Goal: Task Accomplishment & Management: Complete application form

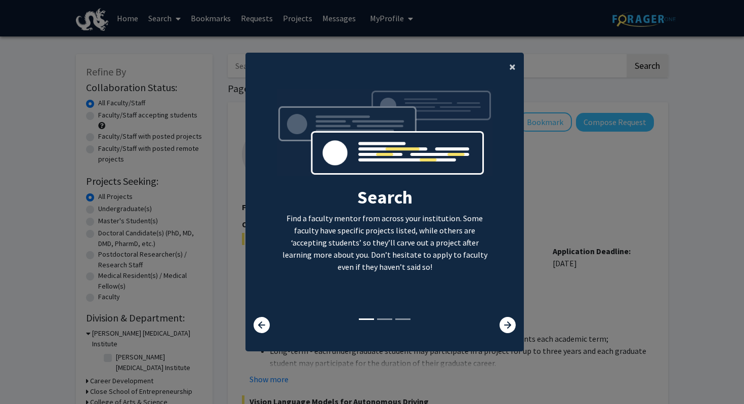
click at [519, 69] on button "×" at bounding box center [512, 67] width 23 height 28
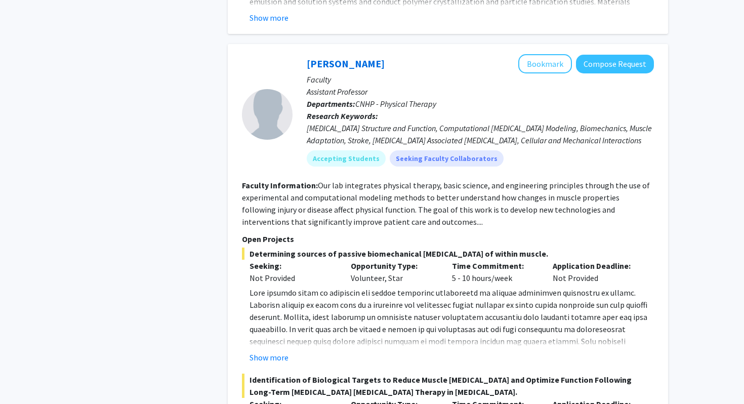
scroll to position [1956, 0]
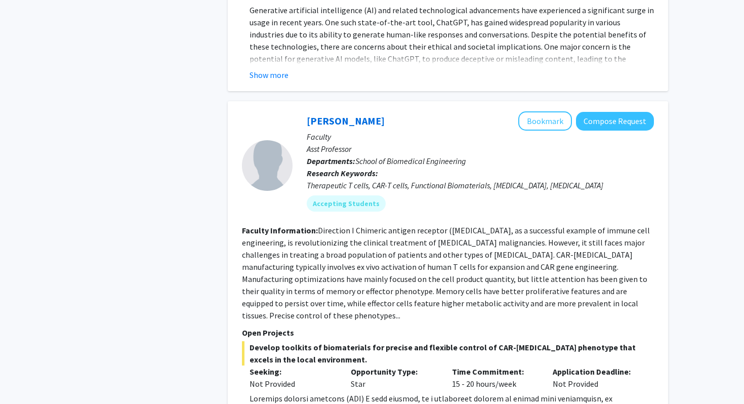
scroll to position [5900, 0]
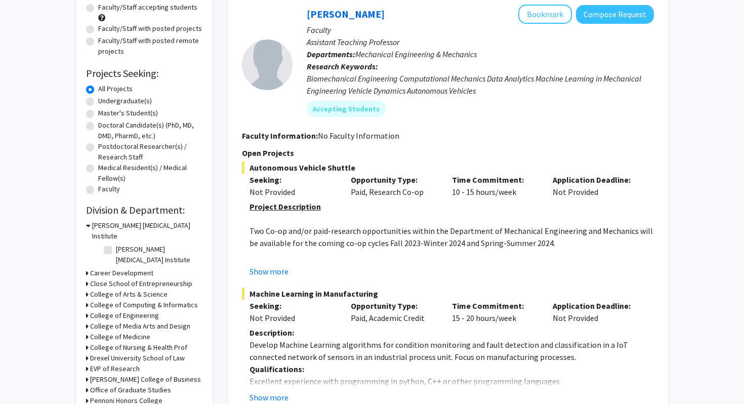
scroll to position [109, 0]
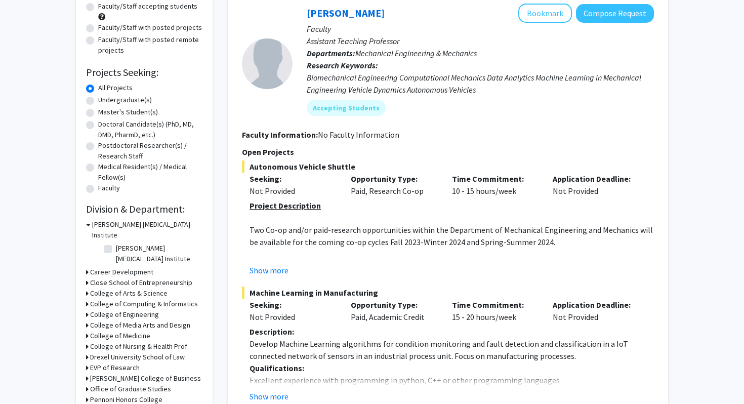
click at [147, 288] on h3 "College of Arts & Science" at bounding box center [128, 293] width 77 height 11
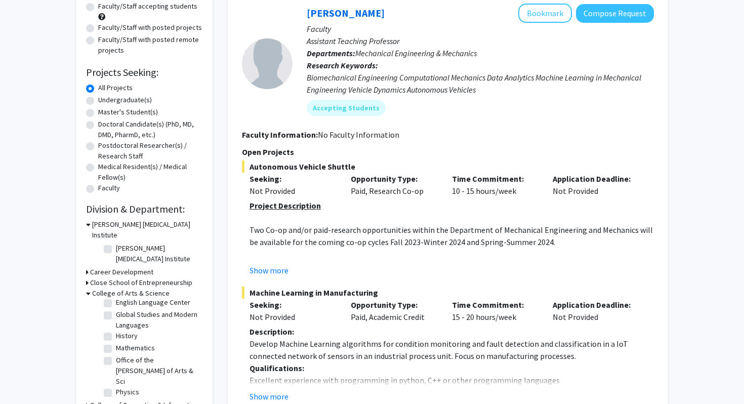
scroll to position [159, 0]
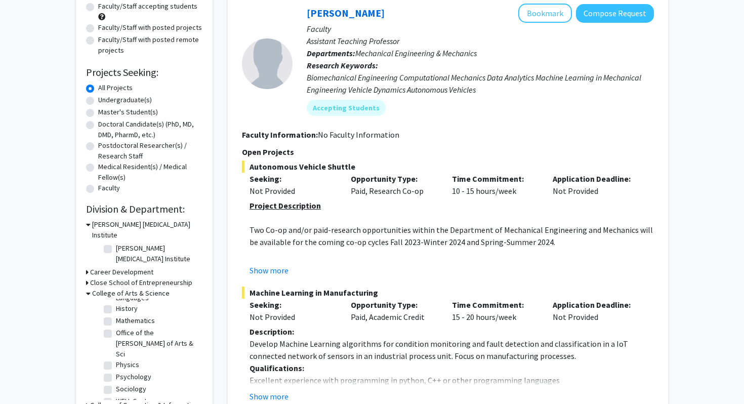
click at [141, 371] on label "Psychology" at bounding box center [133, 376] width 35 height 11
click at [122, 371] on input "Psychology" at bounding box center [119, 374] width 7 height 7
checkbox input "true"
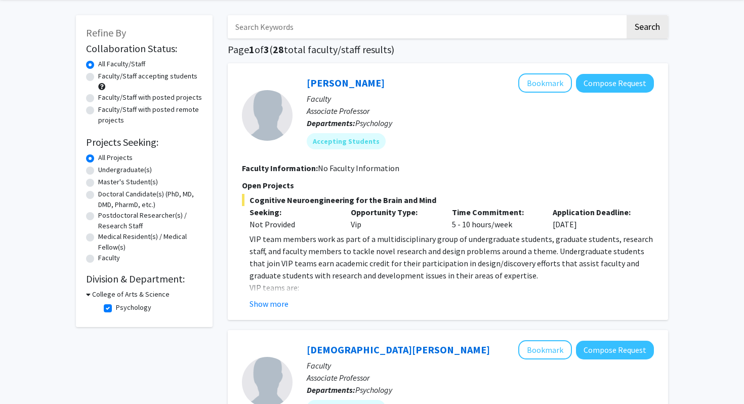
scroll to position [57, 0]
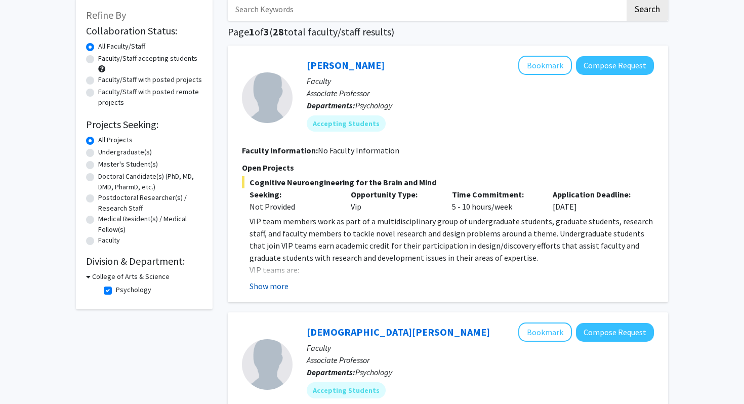
click at [271, 285] on button "Show more" at bounding box center [268, 286] width 39 height 12
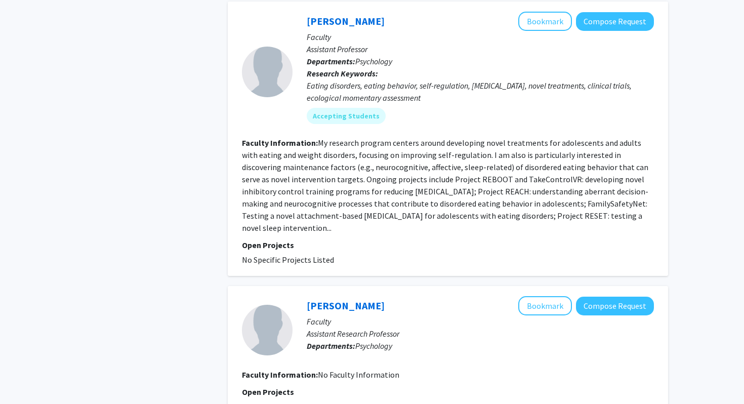
scroll to position [1841, 0]
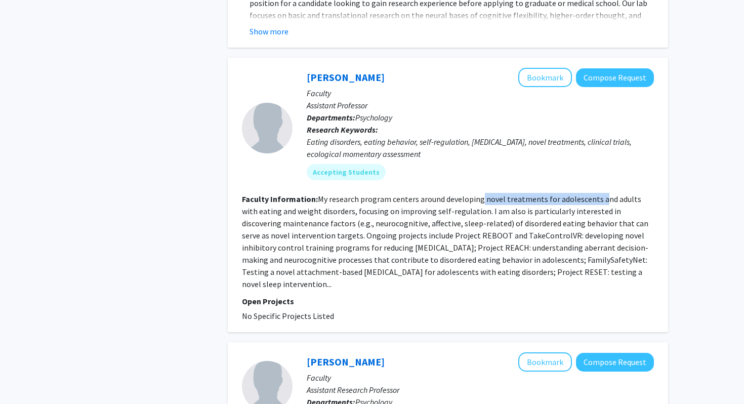
drag, startPoint x: 478, startPoint y: 174, endPoint x: 598, endPoint y: 174, distance: 119.9
click at [598, 194] on fg-read-more "My research program centers around developing novel treatments for adolescents …" at bounding box center [445, 241] width 406 height 95
click at [483, 194] on fg-read-more "My research program centers around developing novel treatments for adolescents …" at bounding box center [445, 241] width 406 height 95
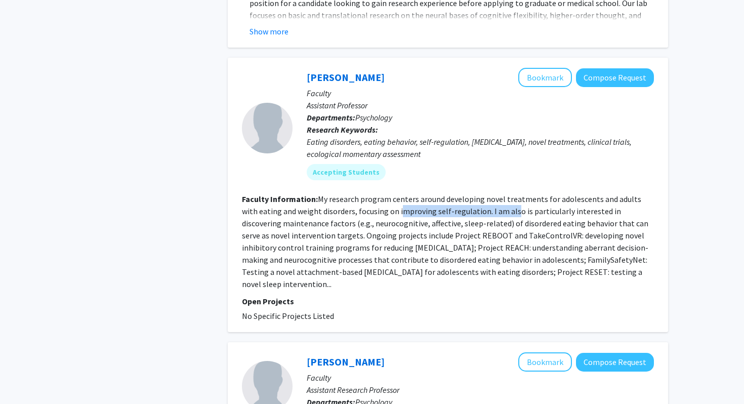
drag, startPoint x: 383, startPoint y: 192, endPoint x: 495, endPoint y: 192, distance: 111.8
click at [495, 193] on section "Faculty Information: My research program centers around developing novel treatm…" at bounding box center [448, 241] width 412 height 97
click at [504, 193] on section "Faculty Information: My research program centers around developing novel treatm…" at bounding box center [448, 241] width 412 height 97
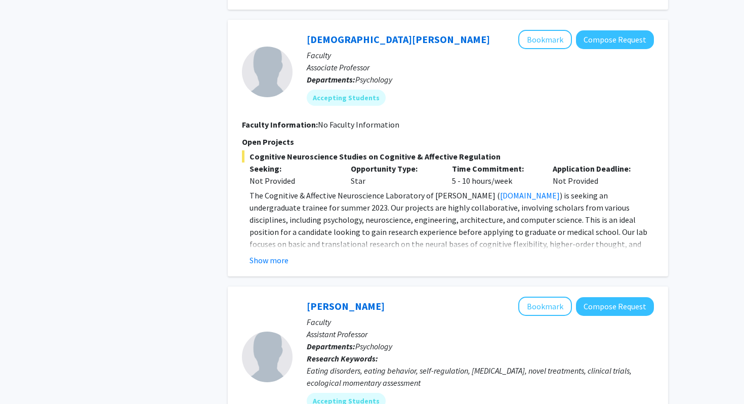
scroll to position [1595, 0]
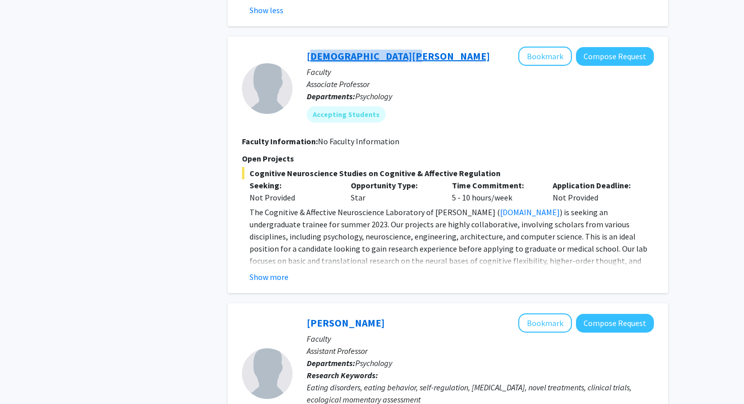
drag, startPoint x: 402, startPoint y: 35, endPoint x: 306, endPoint y: 35, distance: 95.6
click at [307, 47] on div "[DEMOGRAPHIC_DATA][PERSON_NAME] Bookmark Compose Request" at bounding box center [480, 56] width 347 height 19
copy link "[DEMOGRAPHIC_DATA][PERSON_NAME]"
copy link "[PERSON_NAME]"
drag, startPoint x: 396, startPoint y: 295, endPoint x: 308, endPoint y: 295, distance: 87.5
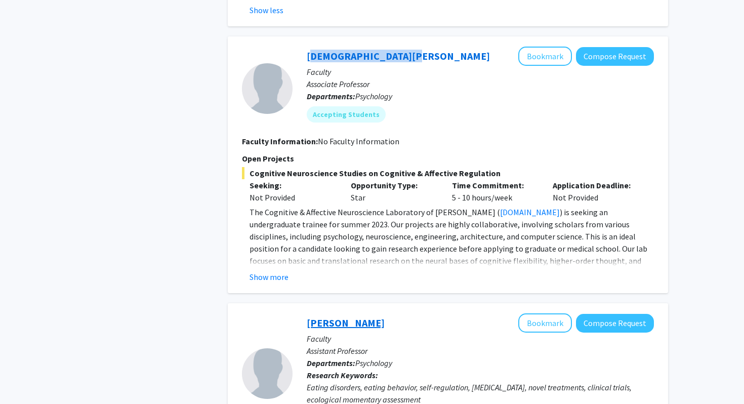
click at [308, 313] on div "[PERSON_NAME] Bookmark Compose Request" at bounding box center [480, 322] width 347 height 19
click at [695, 138] on div "Refine By Collaboration Status: Collaboration Status All Faculty/Staff Collabor…" at bounding box center [372, 63] width 744 height 3245
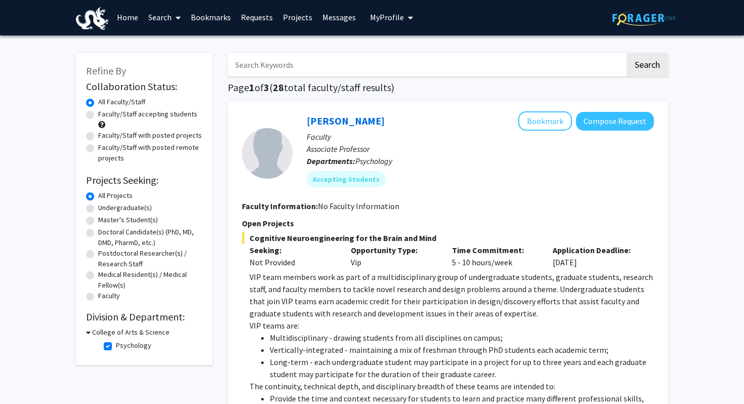
scroll to position [3, 0]
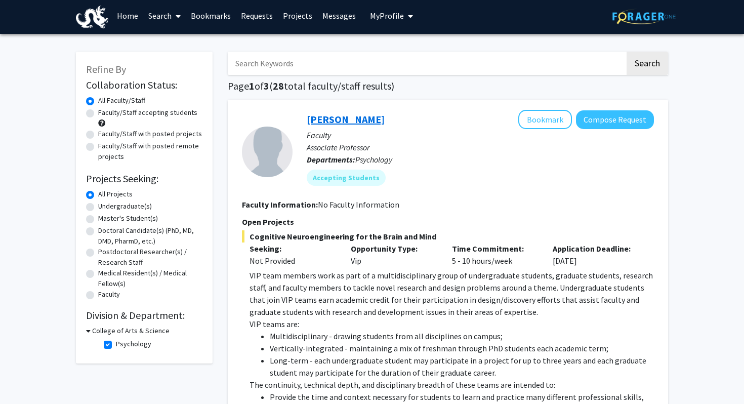
copy link "[PERSON_NAME]"
drag, startPoint x: 379, startPoint y: 117, endPoint x: 314, endPoint y: 117, distance: 64.3
click at [314, 117] on div "[PERSON_NAME] Bookmark Compose Request" at bounding box center [480, 119] width 347 height 19
click at [414, 124] on div "[PERSON_NAME] Bookmark Compose Request" at bounding box center [480, 119] width 347 height 19
drag, startPoint x: 389, startPoint y: 117, endPoint x: 308, endPoint y: 119, distance: 81.5
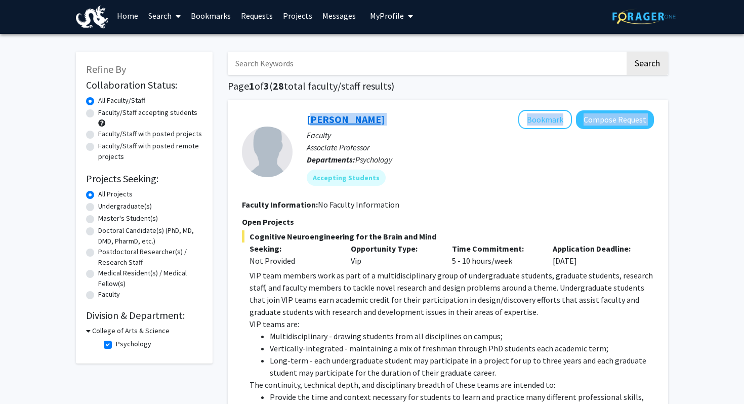
click at [307, 119] on div "[PERSON_NAME] Bookmark Compose Request" at bounding box center [480, 119] width 347 height 19
copy div "[PERSON_NAME] Bookmark Compose Request"
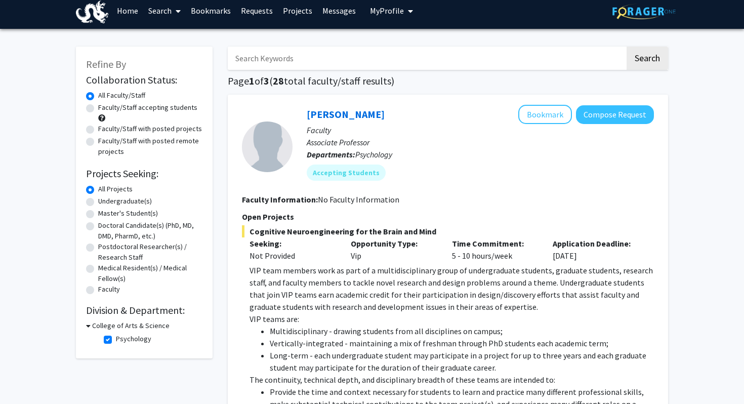
click at [498, 129] on p "Faculty" at bounding box center [480, 130] width 347 height 12
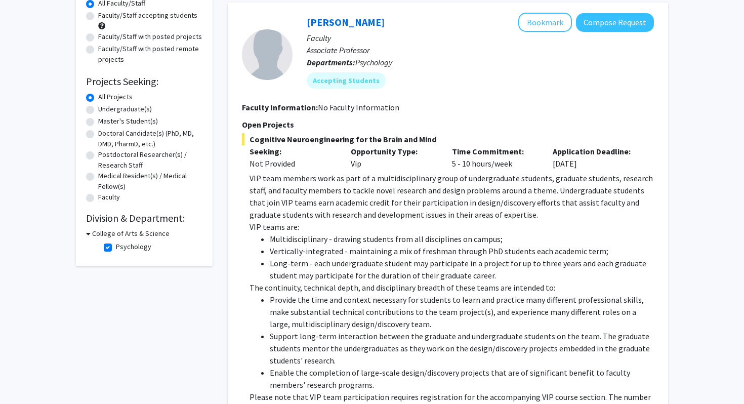
scroll to position [93, 0]
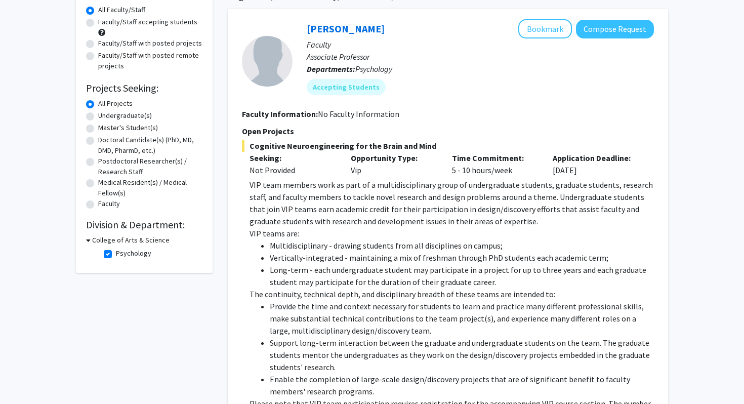
click at [414, 185] on p "VIP team members work as part of a multidisciplinary group of undergraduate stu…" at bounding box center [451, 203] width 404 height 49
click at [415, 175] on div "Opportunity Type: Vip" at bounding box center [393, 164] width 101 height 24
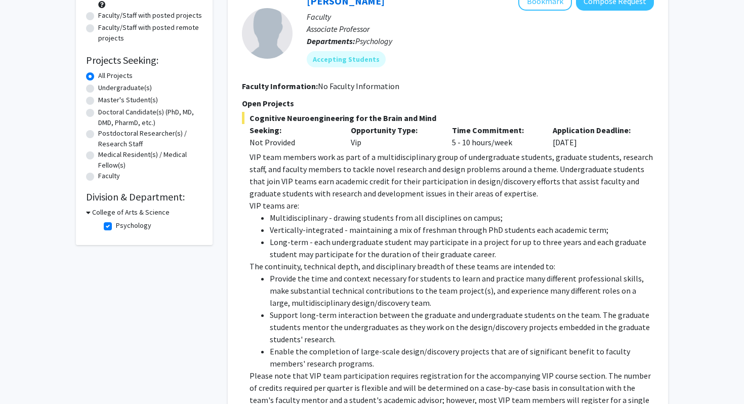
scroll to position [140, 0]
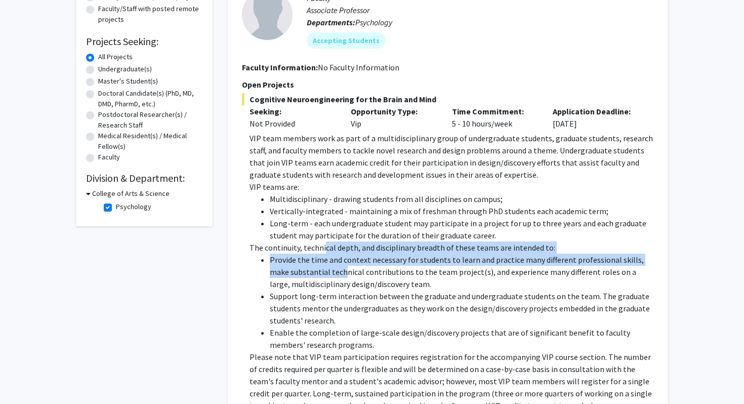
drag, startPoint x: 323, startPoint y: 251, endPoint x: 323, endPoint y: 271, distance: 19.7
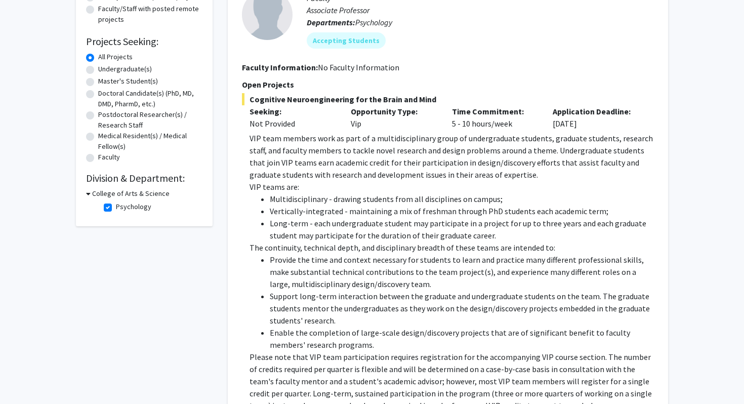
click at [333, 272] on li "Provide the time and context necessary for students to learn and practice many …" at bounding box center [462, 272] width 384 height 36
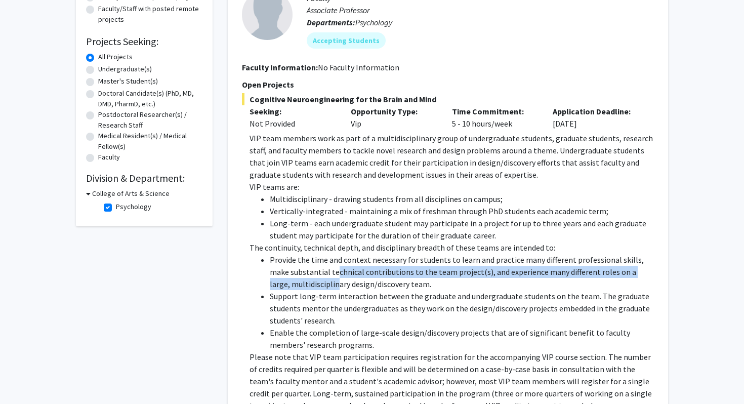
drag, startPoint x: 316, startPoint y: 270, endPoint x: 316, endPoint y: 284, distance: 14.2
click at [316, 284] on li "Provide the time and context necessary for students to learn and practice many …" at bounding box center [462, 272] width 384 height 36
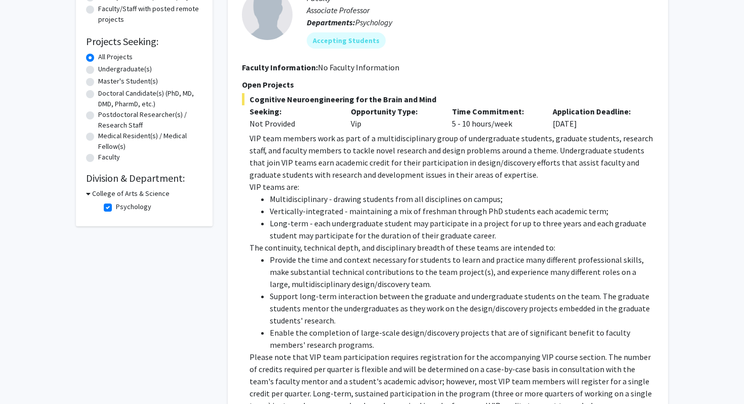
click at [346, 284] on li "Provide the time and context necessary for students to learn and practice many …" at bounding box center [462, 272] width 384 height 36
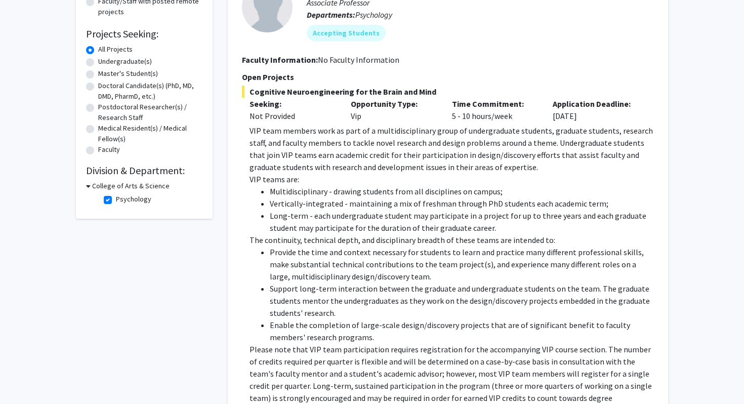
scroll to position [218, 0]
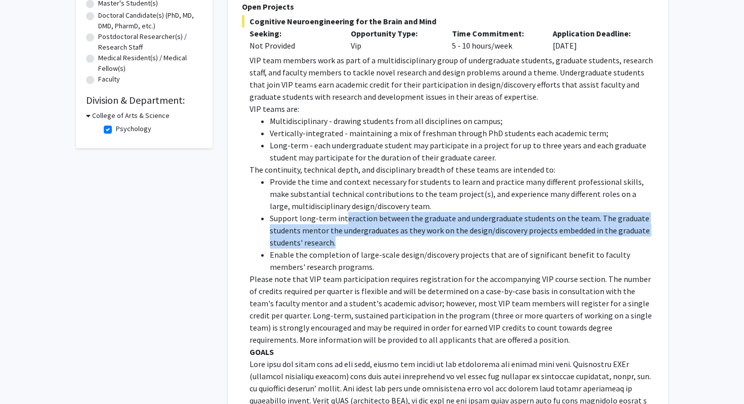
drag, startPoint x: 343, startPoint y: 220, endPoint x: 343, endPoint y: 236, distance: 16.2
click at [343, 236] on li "Support long-term interaction between the graduate and undergraduate students o…" at bounding box center [462, 230] width 384 height 36
click at [349, 236] on li "Support long-term interaction between the graduate and undergraduate students o…" at bounding box center [462, 230] width 384 height 36
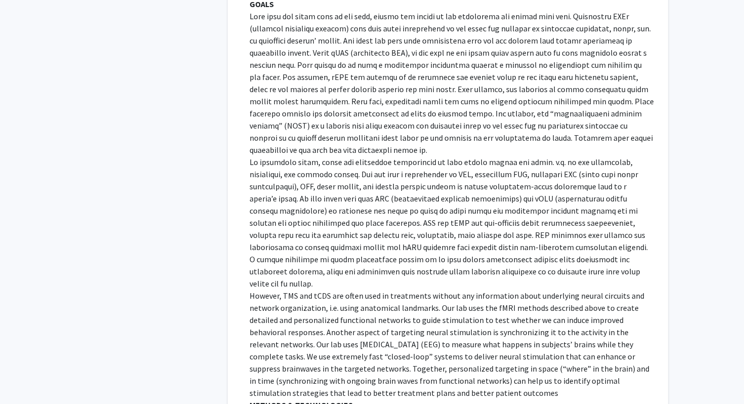
scroll to position [567, 0]
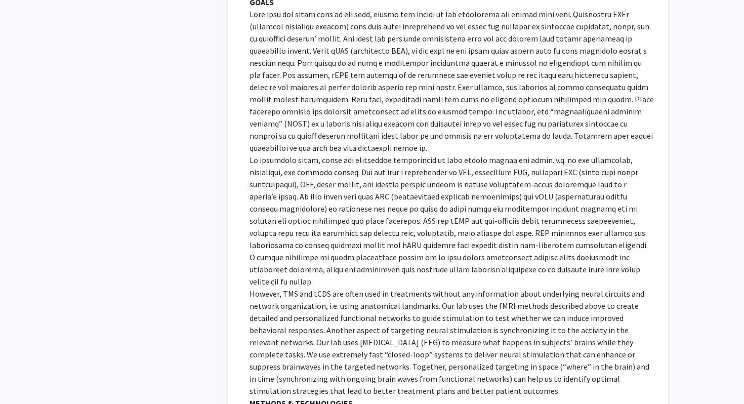
copy div "Lore ipsu dol sitam cons ad eli sedd, eiusmo tem incidi ut lab etdolorema ali e…"
drag, startPoint x: 409, startPoint y: 383, endPoint x: 230, endPoint y: 14, distance: 410.1
click at [230, 14] on div "[PERSON_NAME] Bookmark Compose Request Faculty Associate Professor Departments:…" at bounding box center [448, 295] width 440 height 1520
click at [531, 144] on p at bounding box center [451, 81] width 404 height 146
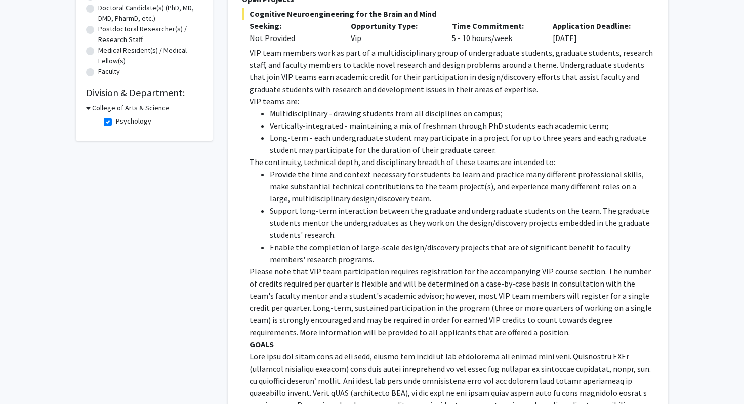
scroll to position [0, 0]
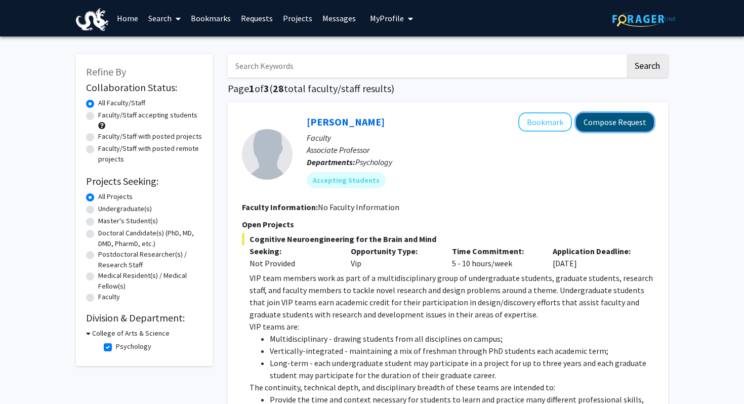
click at [602, 124] on button "Compose Request" at bounding box center [615, 122] width 78 height 19
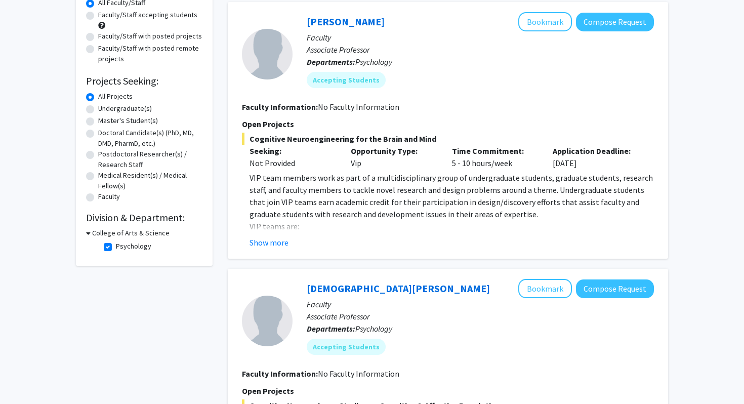
scroll to position [101, 0]
click at [276, 240] on button "Show more" at bounding box center [268, 242] width 39 height 12
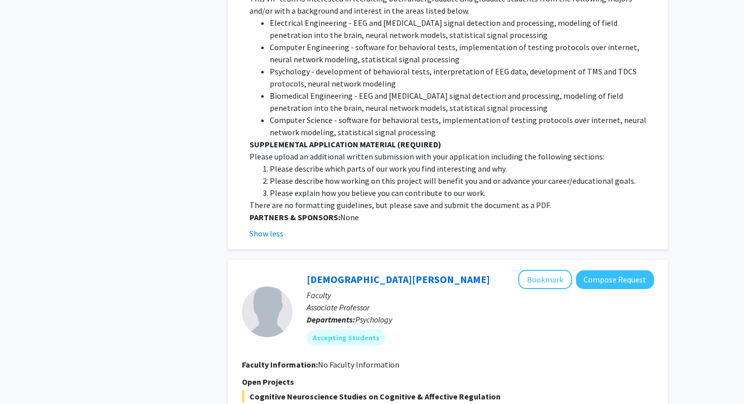
scroll to position [1342, 0]
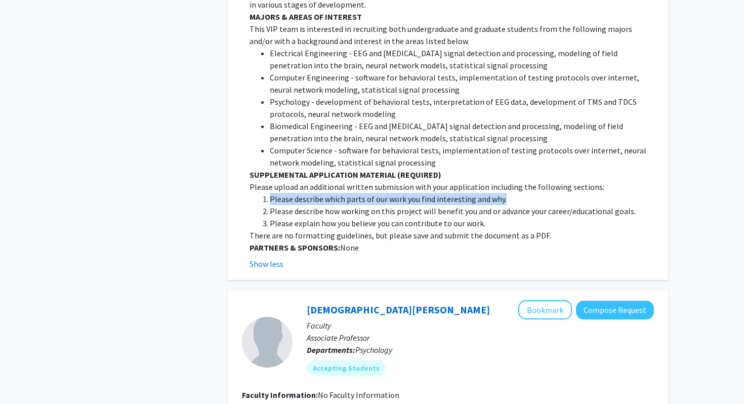
copy li "Please describe which parts of our work you find interesting and why."
drag, startPoint x: 515, startPoint y: 174, endPoint x: 260, endPoint y: 177, distance: 255.0
click at [260, 193] on ol "Please describe which parts of our work you find interesting and why. Please de…" at bounding box center [451, 211] width 404 height 36
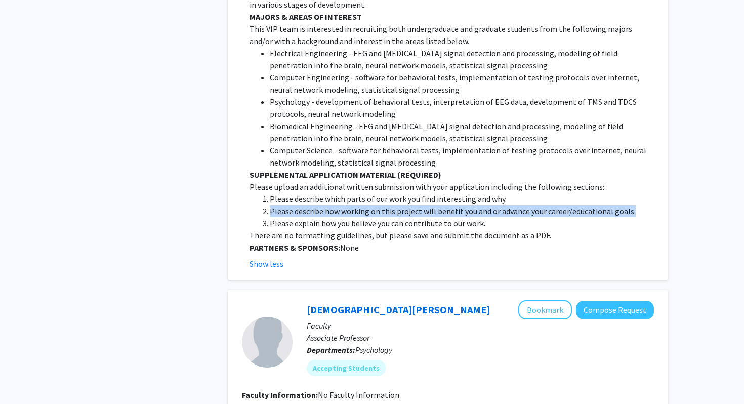
copy li "Please describe how working on this project will benefit you and or advance you…"
drag, startPoint x: 641, startPoint y: 188, endPoint x: 269, endPoint y: 187, distance: 372.4
click at [270, 205] on li "Please describe how working on this project will benefit you and or advance you…" at bounding box center [462, 211] width 384 height 12
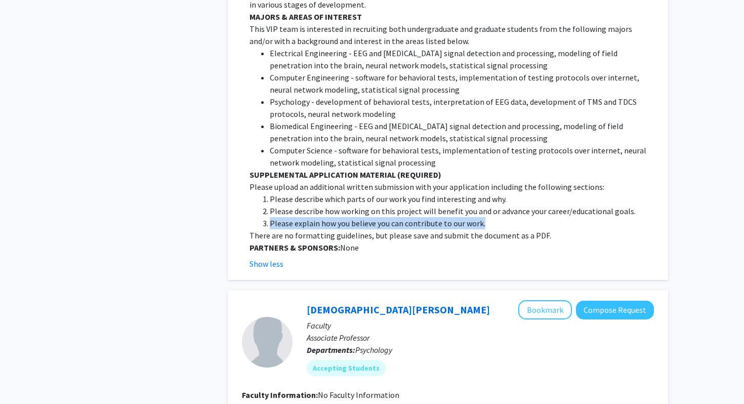
copy li "Please explain how you believe you can contribute to our work."
drag, startPoint x: 499, startPoint y: 200, endPoint x: 233, endPoint y: 196, distance: 266.7
copy li "Please explain how you believe you can contribute to our work."
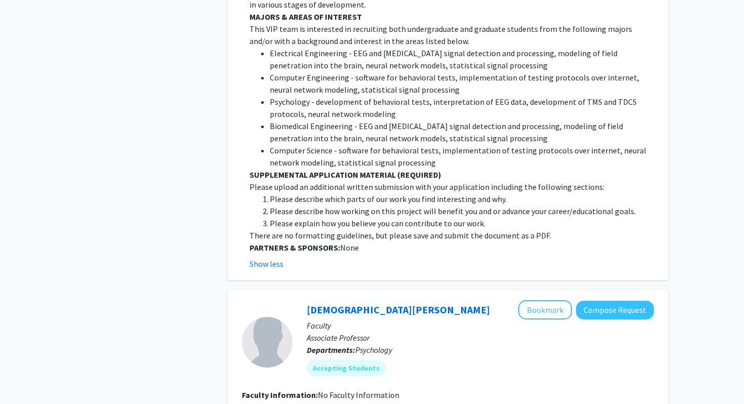
click at [353, 241] on p "PARTNERS & SPONSORS: None" at bounding box center [451, 247] width 404 height 12
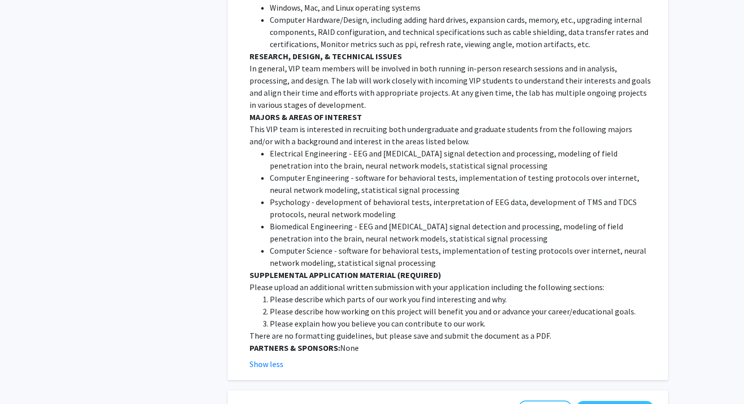
scroll to position [1207, 0]
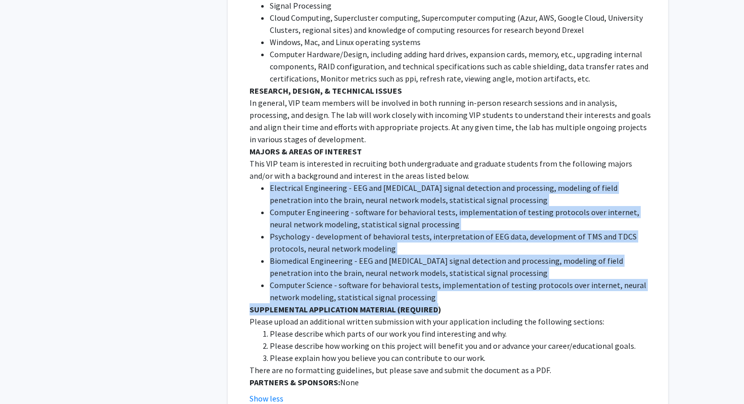
drag, startPoint x: 434, startPoint y: 280, endPoint x: 263, endPoint y: 158, distance: 209.8
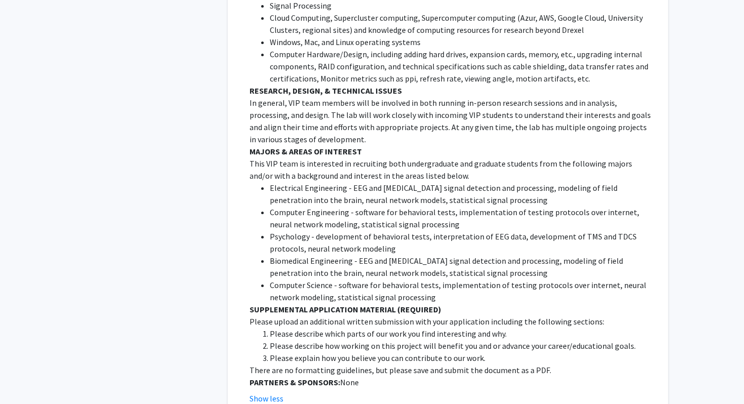
click at [378, 255] on li "Biomedical Engineering - EEG and [MEDICAL_DATA] signal detection and processing…" at bounding box center [462, 267] width 384 height 24
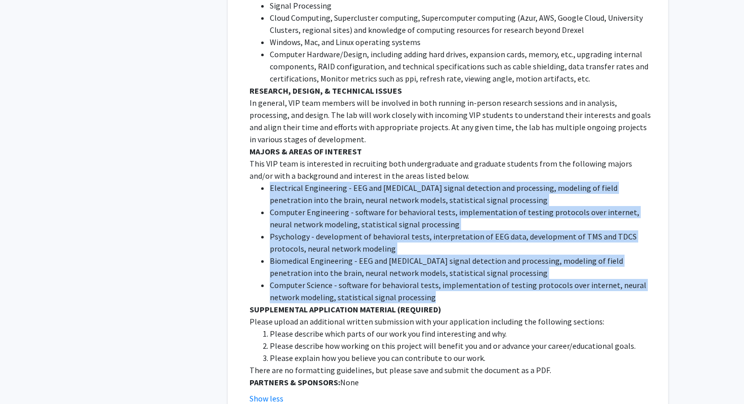
drag, startPoint x: 433, startPoint y: 268, endPoint x: 252, endPoint y: 163, distance: 209.3
click at [252, 182] on ul "Electrical Engineering - EEG and [MEDICAL_DATA] signal detection and processing…" at bounding box center [451, 242] width 404 height 121
copy ul "Electrical Engineering - EEG and [MEDICAL_DATA] signal detection and processing…"
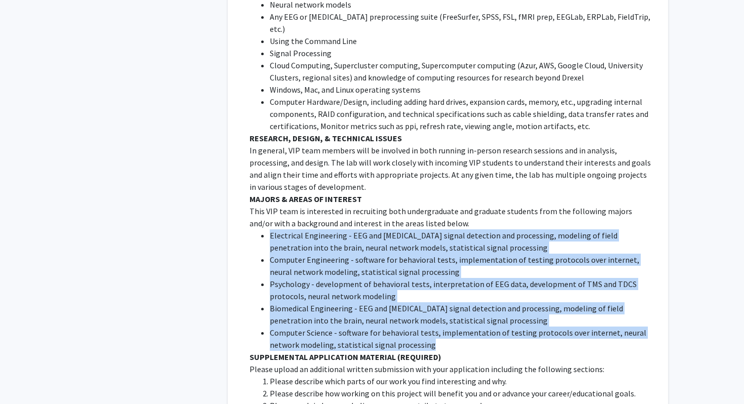
scroll to position [1207, 0]
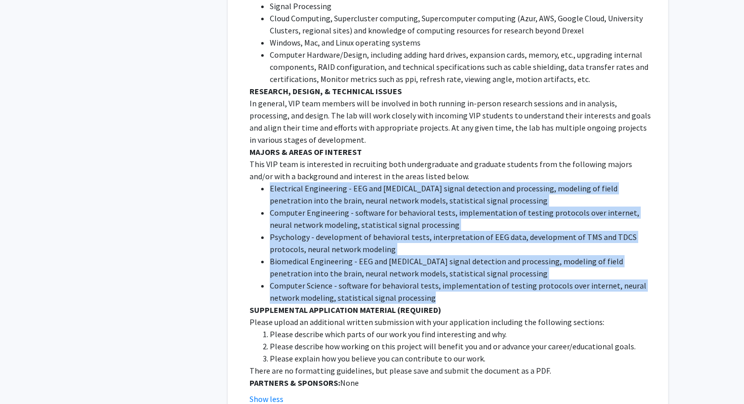
click at [348, 182] on li "Electrical Engineering - EEG and [MEDICAL_DATA] signal detection and processing…" at bounding box center [462, 194] width 384 height 24
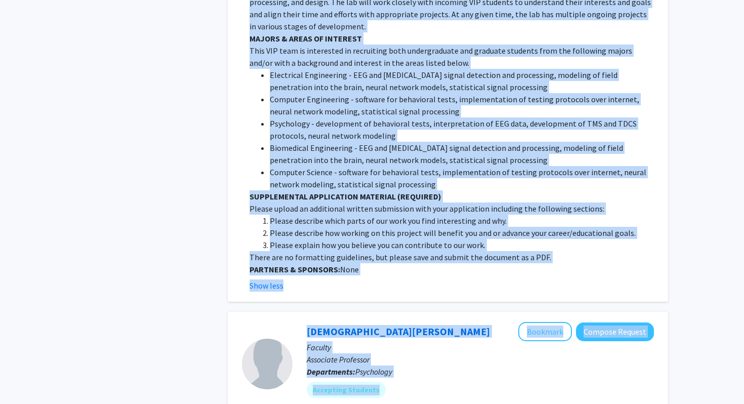
scroll to position [1334, 0]
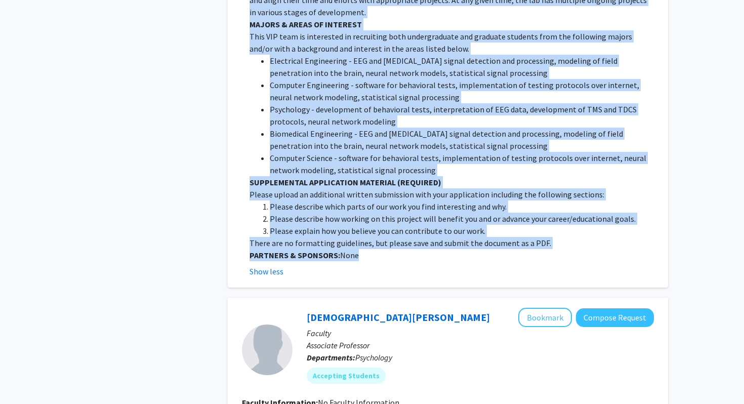
drag, startPoint x: 248, startPoint y: 152, endPoint x: 398, endPoint y: 234, distance: 170.7
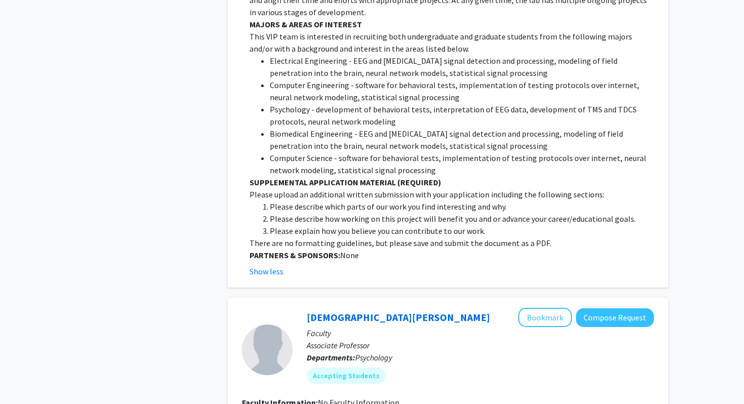
click at [360, 103] on li "Psychology - development of behavioral tests, interpretation of EEG data, devel…" at bounding box center [462, 115] width 384 height 24
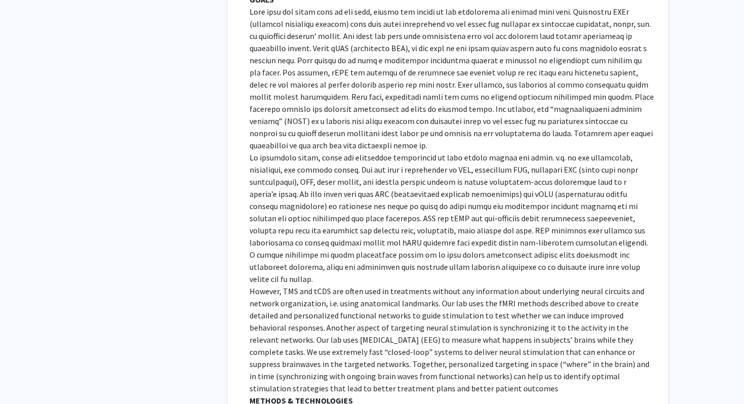
scroll to position [0, 0]
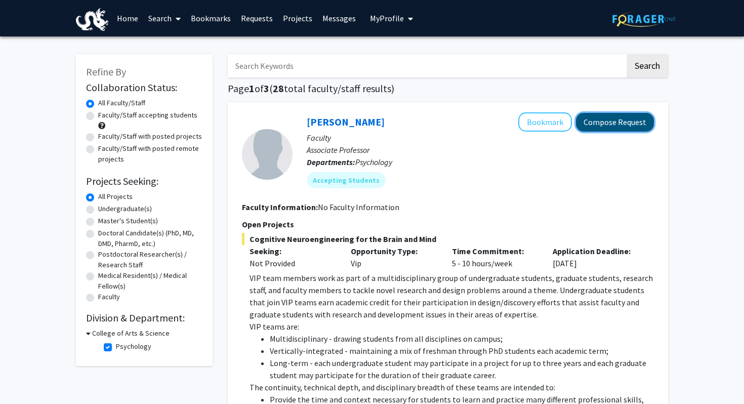
click at [638, 128] on button "Compose Request" at bounding box center [615, 122] width 78 height 19
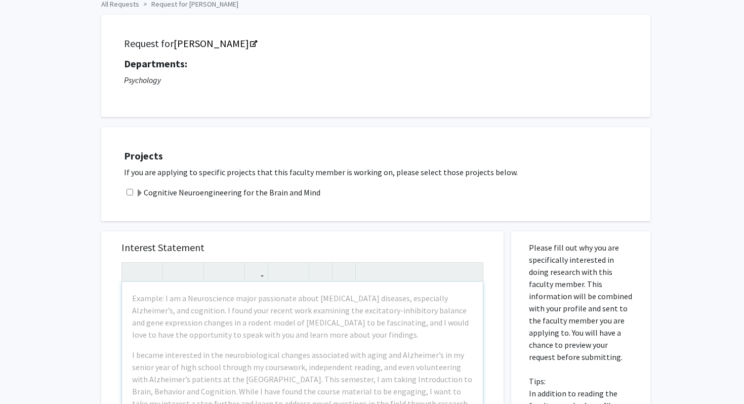
scroll to position [112, 0]
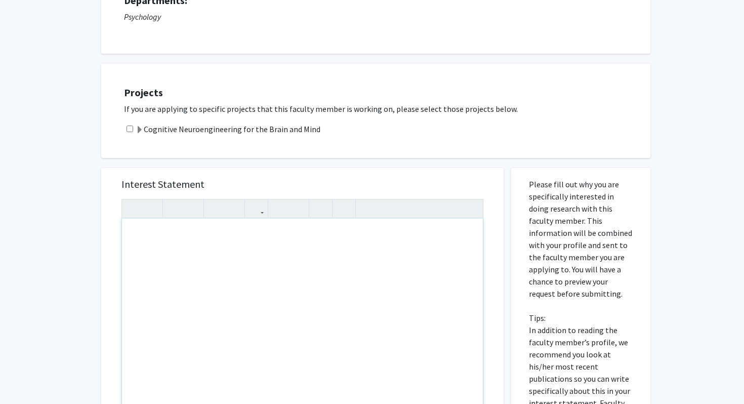
click at [303, 271] on div "Note to users with screen readers: Please press Alt+0 or Option+0 to deactivate…" at bounding box center [302, 335] width 361 height 232
paste div "Note to users with screen readers: Please press Alt+0 or Option+0 to deactivate…"
type textarea "<p>I interested in this project because it falls within cognitive neuroscience …"
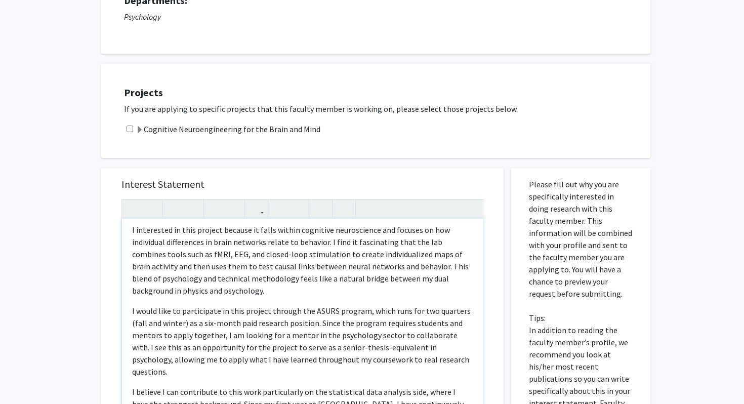
scroll to position [0, 0]
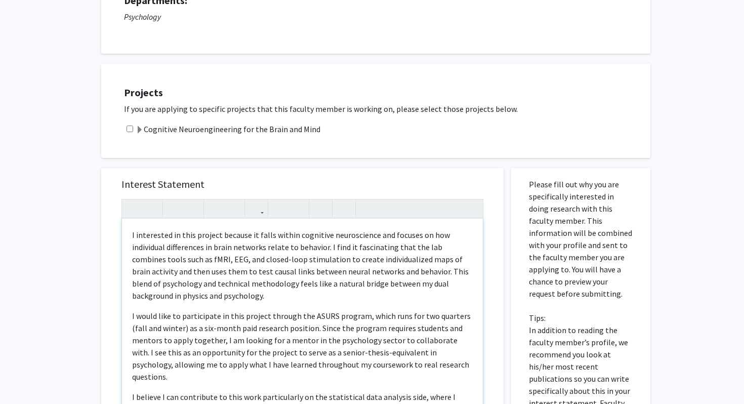
click at [135, 232] on p "I interested in this project because it falls within cognitive neuroscience and…" at bounding box center [302, 265] width 341 height 73
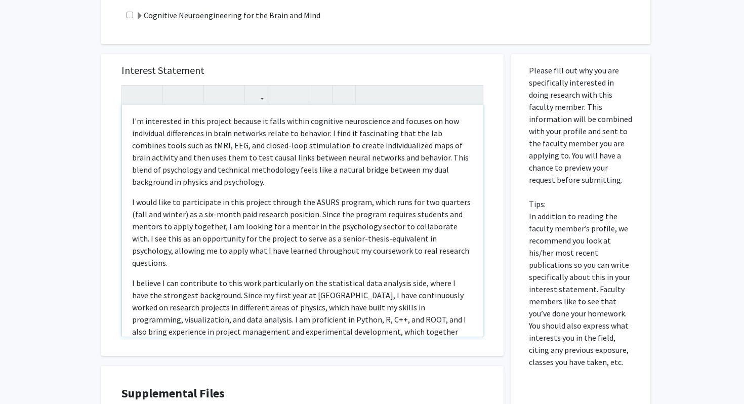
click at [327, 235] on p "I would like to participate in this project through the ASURS program, which ru…" at bounding box center [302, 232] width 341 height 73
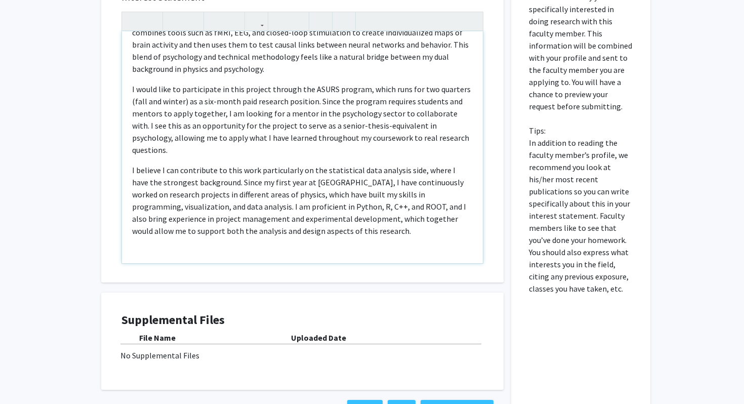
scroll to position [377, 0]
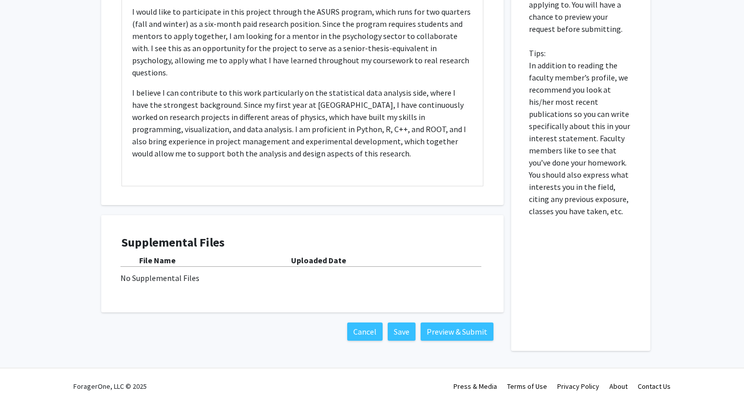
click at [156, 278] on div "No Supplemental Files" at bounding box center [302, 278] width 364 height 12
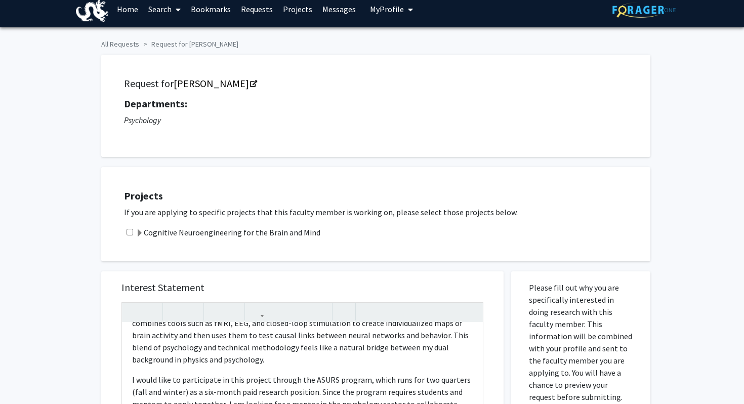
scroll to position [0, 0]
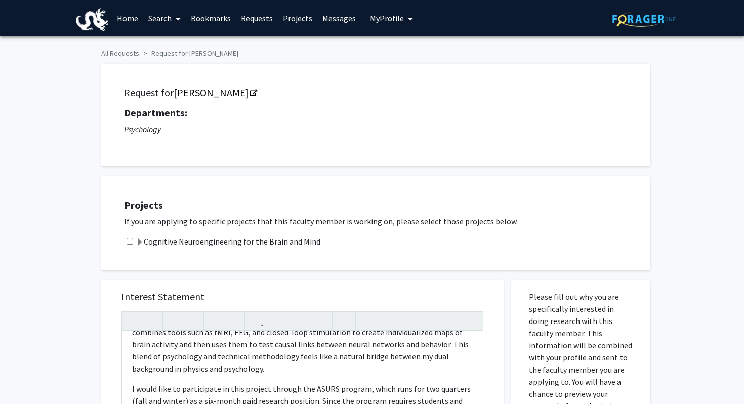
click at [248, 242] on label "Cognitive Neuroengineering for the Brain and Mind" at bounding box center [228, 241] width 185 height 12
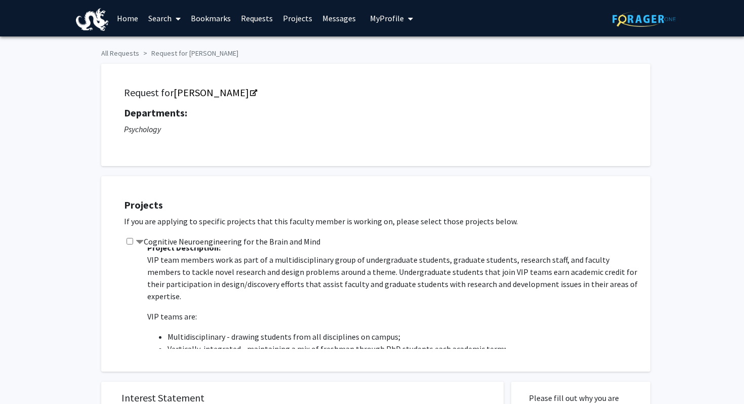
scroll to position [7, 0]
click at [226, 238] on label "Cognitive Neuroengineering for the Brain and Mind" at bounding box center [228, 241] width 185 height 12
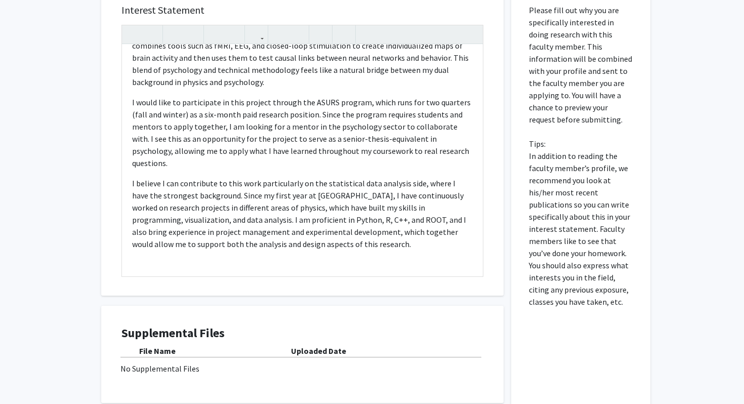
scroll to position [377, 0]
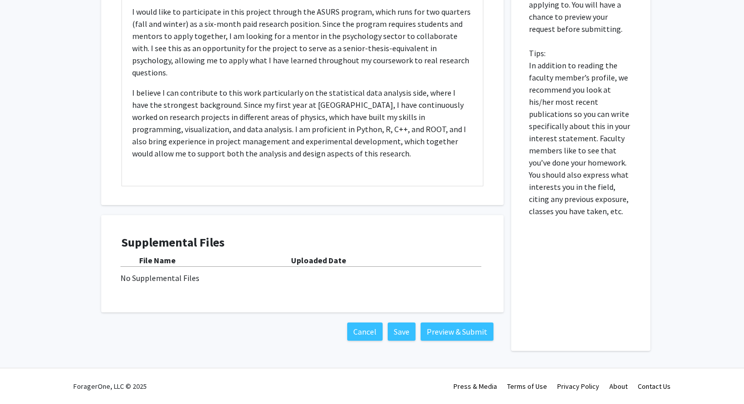
click at [157, 276] on div "No Supplemental Files" at bounding box center [302, 278] width 364 height 12
click at [169, 264] on b "File Name" at bounding box center [157, 260] width 36 height 10
click at [166, 248] on h4 "Supplemental Files" at bounding box center [302, 242] width 362 height 15
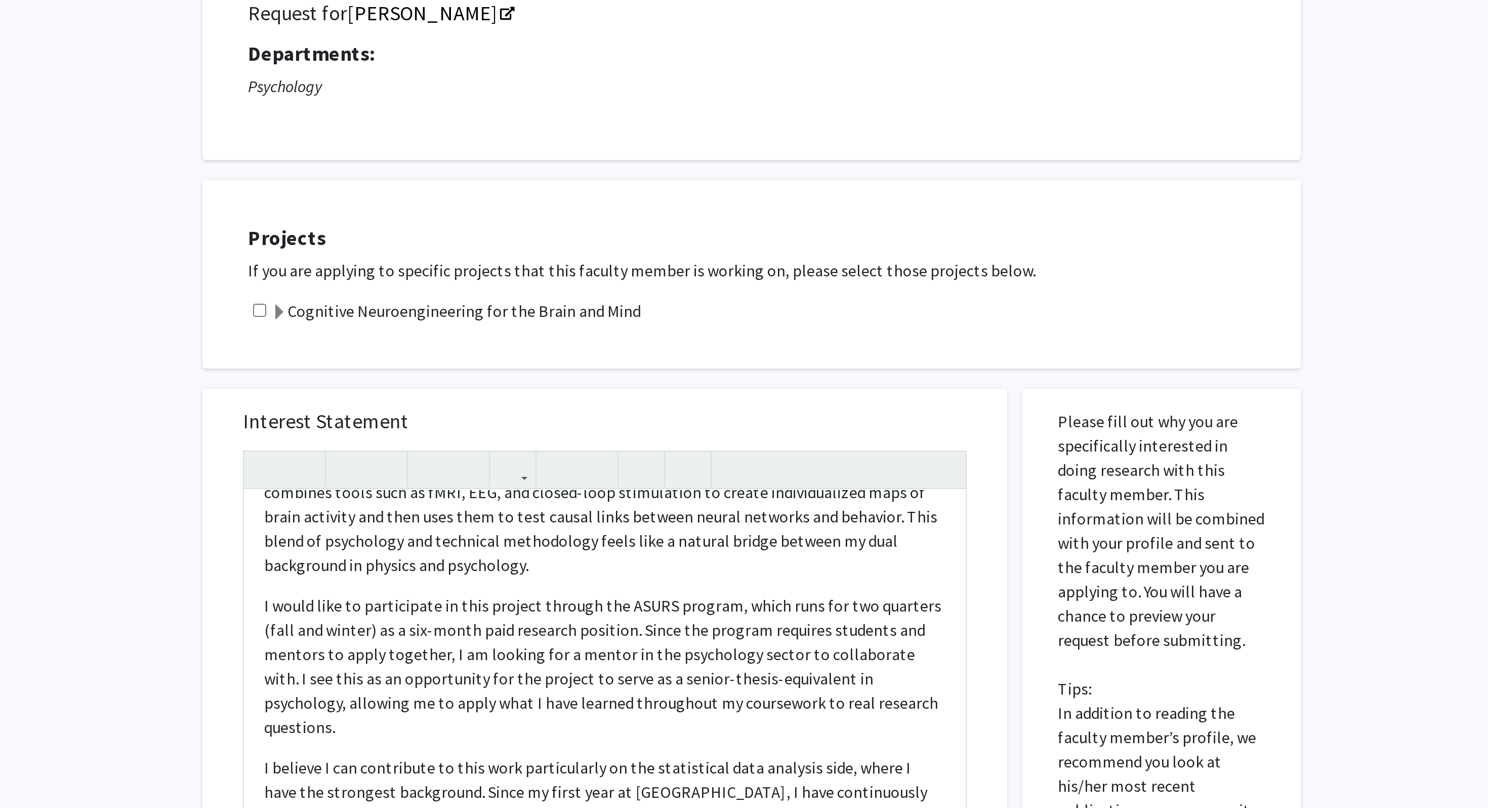
scroll to position [0, 0]
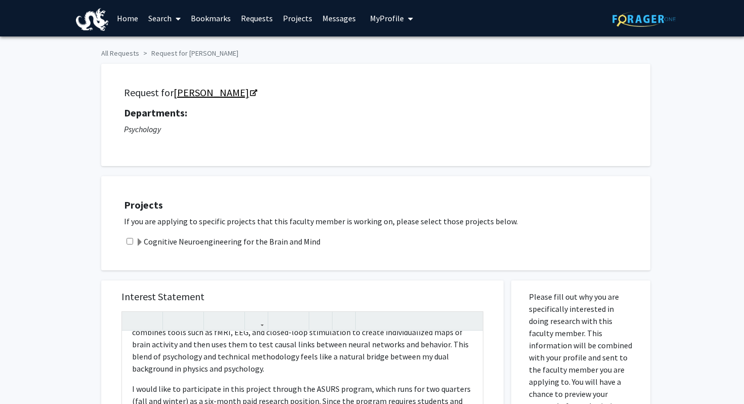
click at [182, 87] on link "[PERSON_NAME]" at bounding box center [215, 92] width 82 height 13
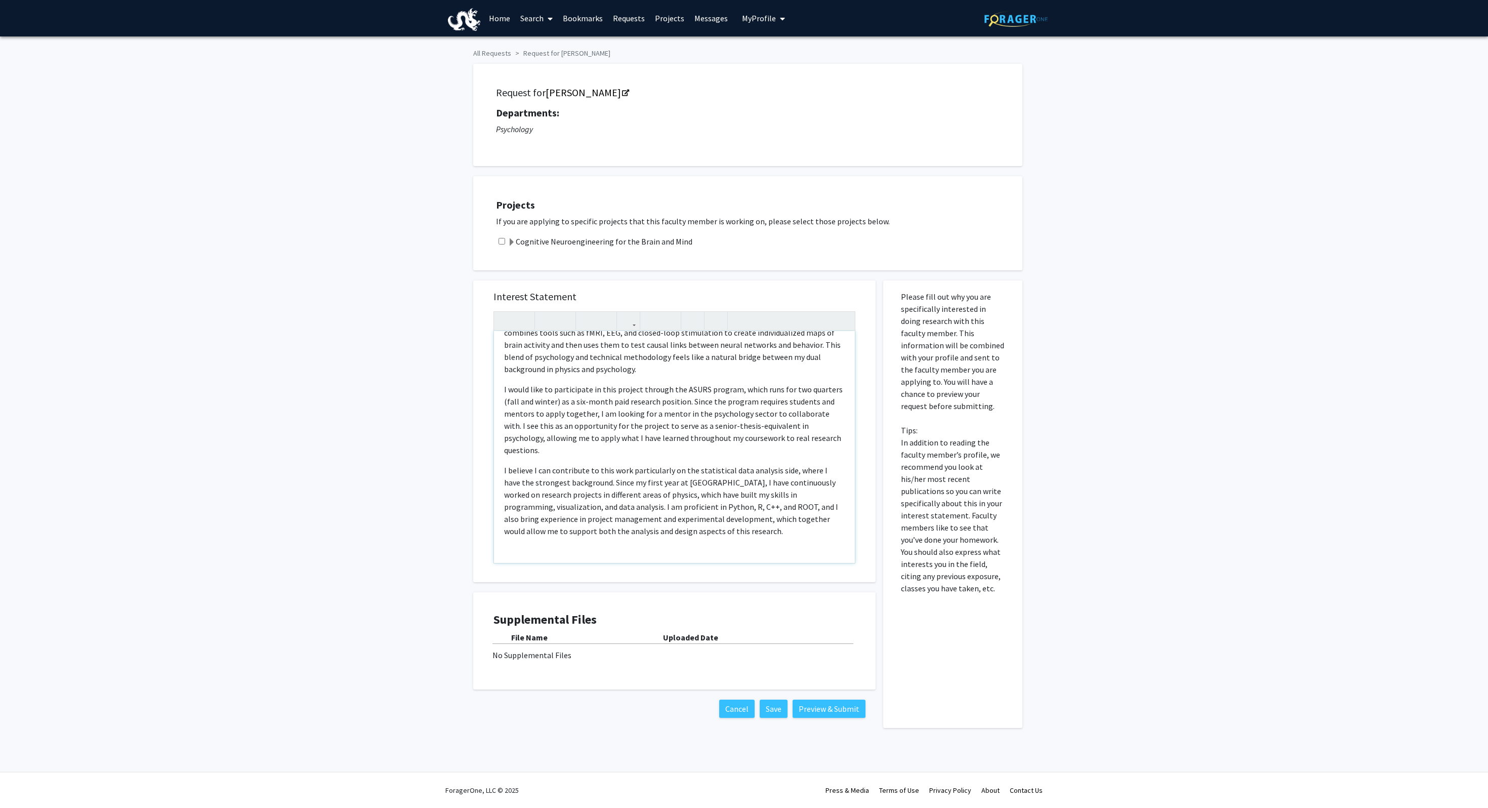
scroll to position [39, 0]
click at [737, 403] on p "Note to users with screen readers: Please press Alt+0 or Option+0 to deactivate…" at bounding box center [674, 550] width 341 height 12
click at [671, 403] on div "I'm interested in this project because it falls within cognitive neuroscience a…" at bounding box center [674, 447] width 361 height 232
type textarea "<p>I'm interested in this project because it falls within cognitive neuroscienc…"
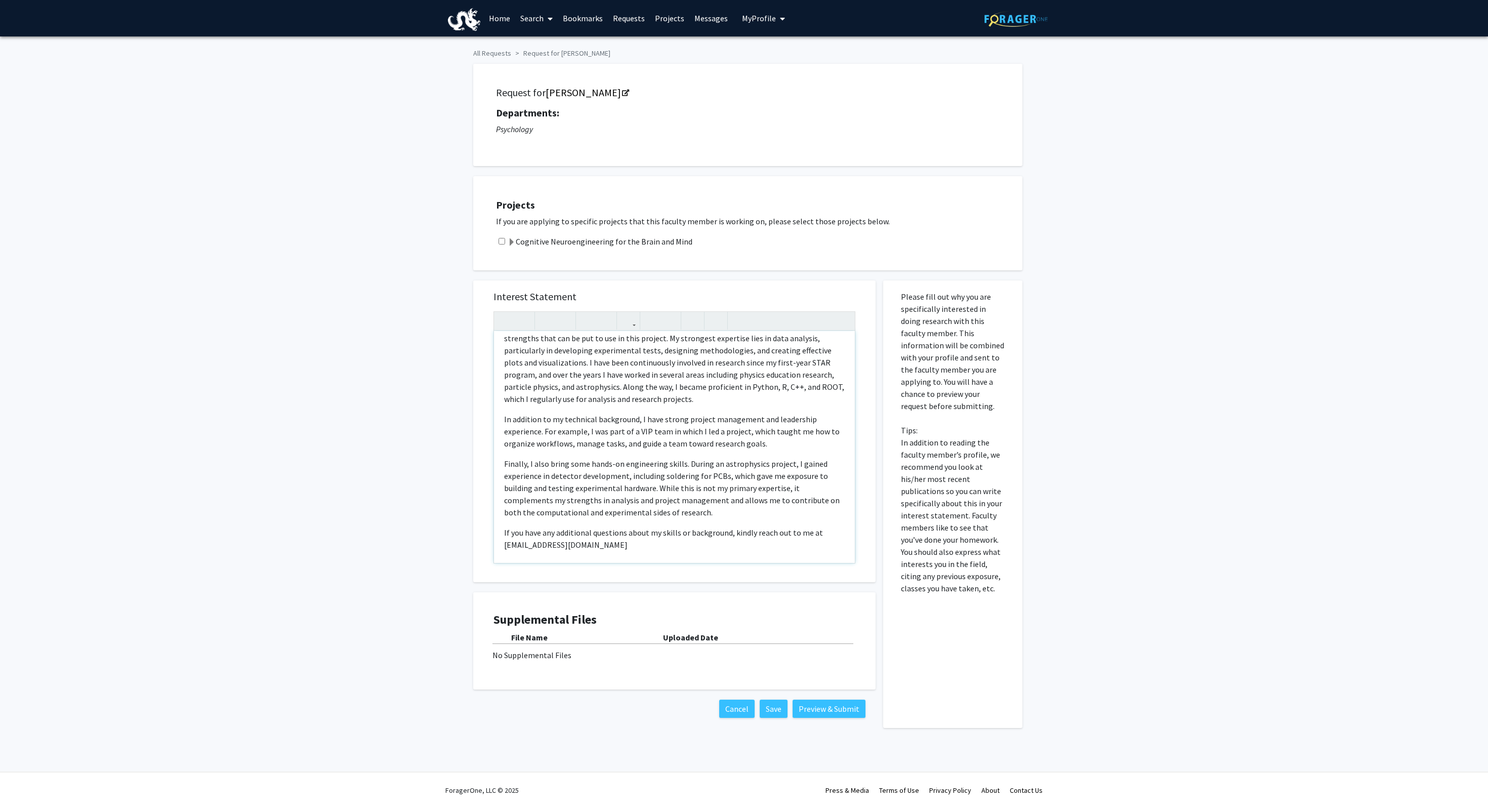
scroll to position [768, 0]
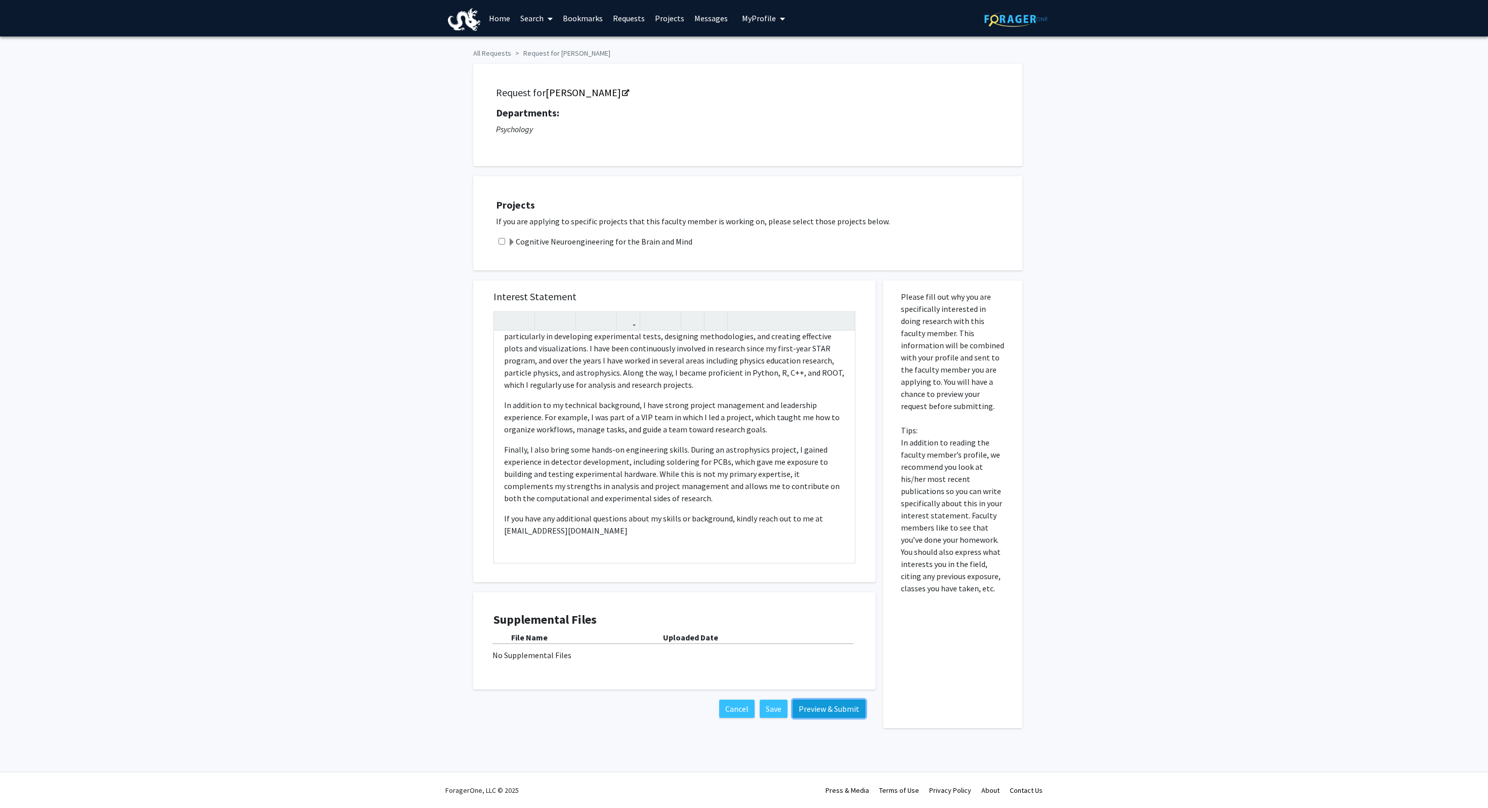
click at [743, 403] on button "Preview & Submit" at bounding box center [828, 708] width 73 height 18
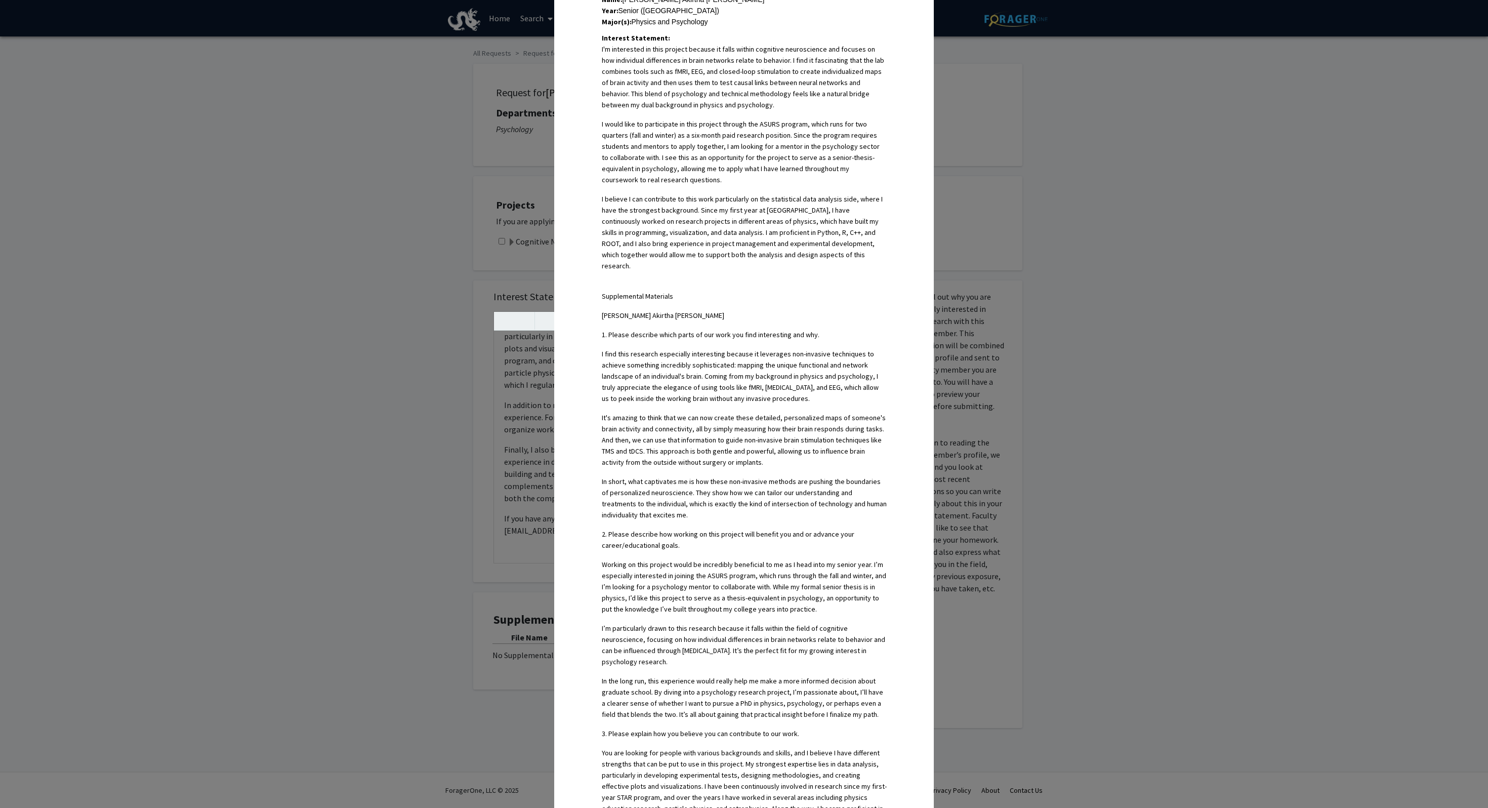
scroll to position [587, 0]
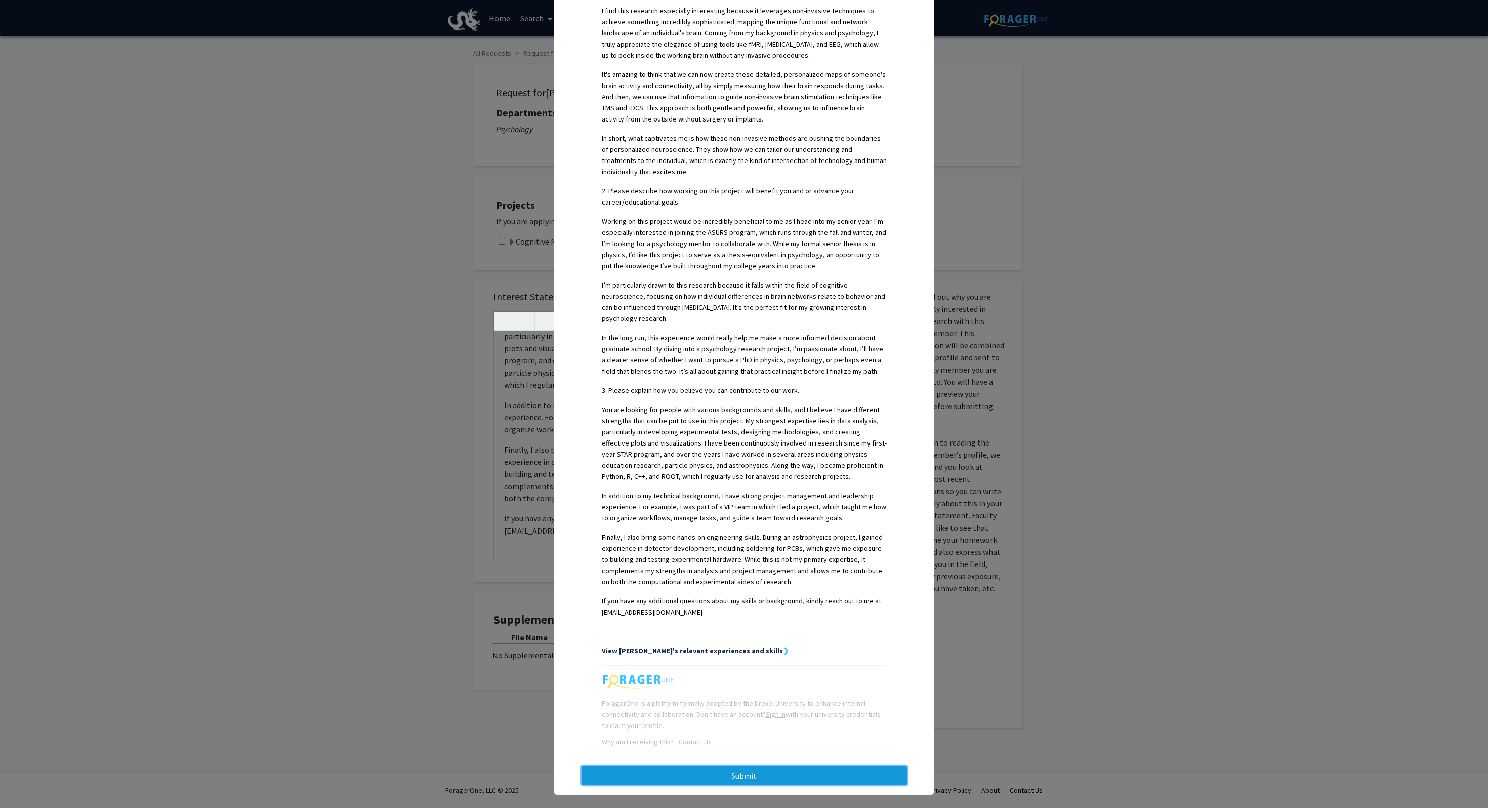
click at [743, 403] on button "Submit" at bounding box center [743, 775] width 325 height 18
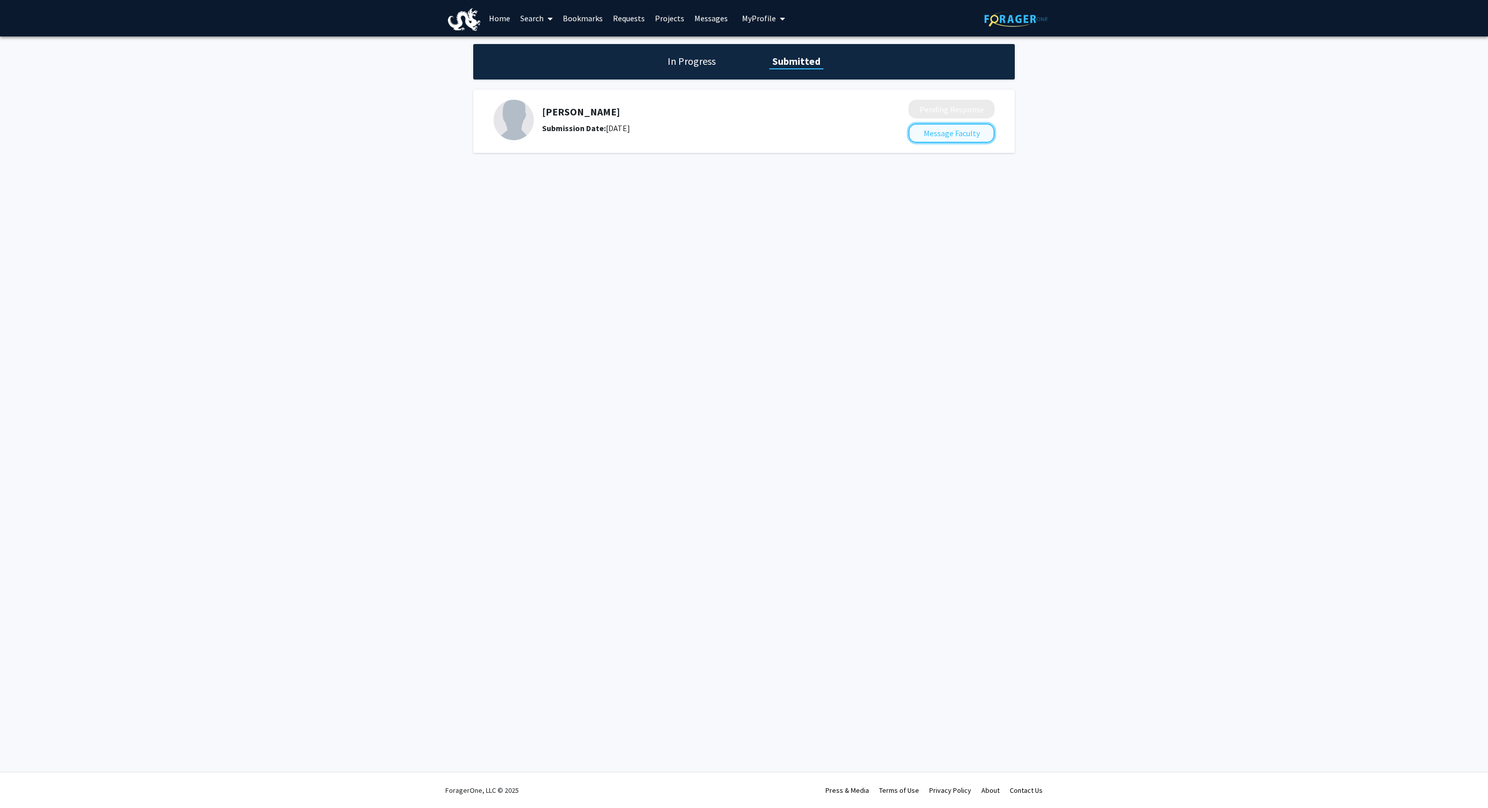
click at [743, 138] on button "Message Faculty" at bounding box center [951, 132] width 86 height 19
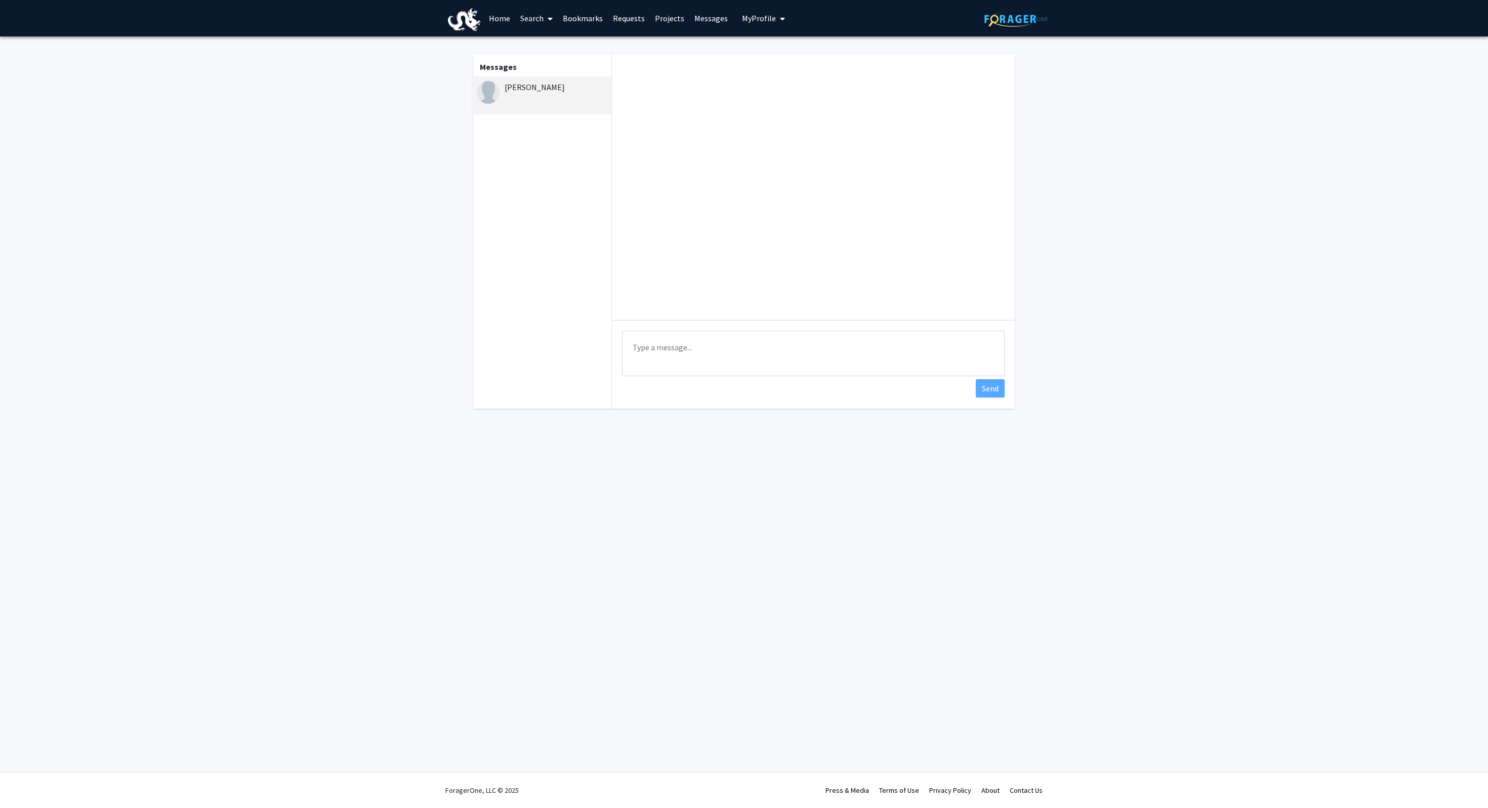
click at [743, 365] on textarea "Type a message" at bounding box center [813, 353] width 383 height 46
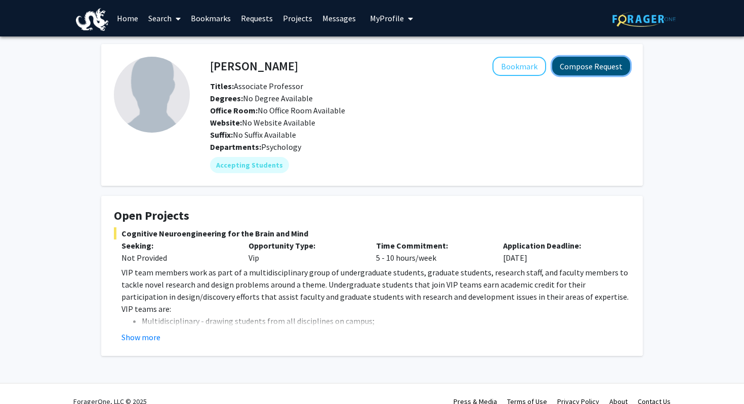
click at [597, 70] on button "Compose Request" at bounding box center [591, 66] width 78 height 19
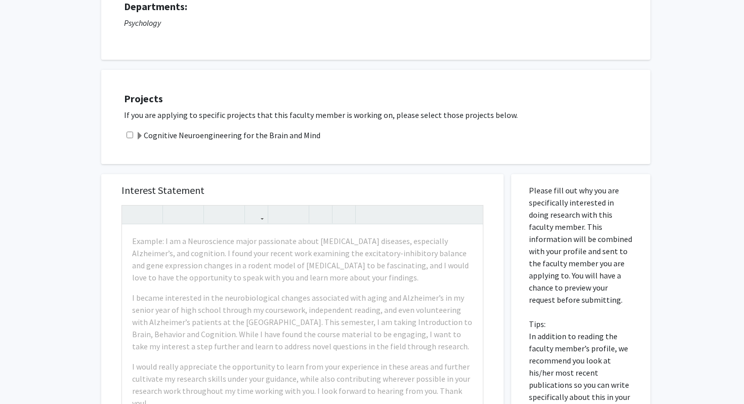
scroll to position [252, 0]
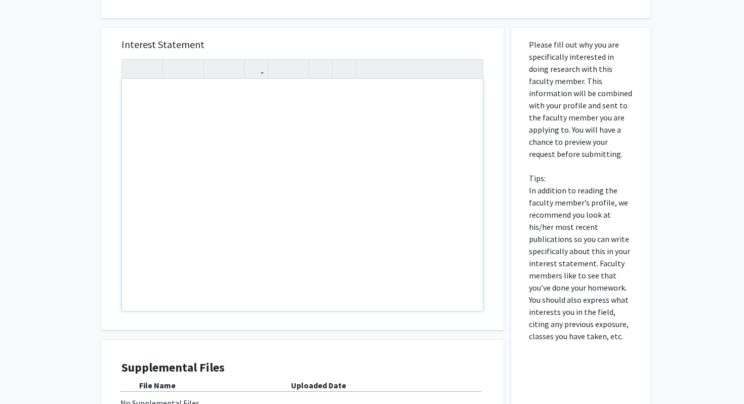
click at [253, 207] on div "Note to users with screen readers: Please press Alt+0 or Option+0 to deactivate…" at bounding box center [302, 195] width 361 height 232
paste div "Note to users with screen readers: Please press Alt+0 or Option+0 to deactivate…"
type textarea "<p>I interested in this project because it falls within cognitive neuroscience …"
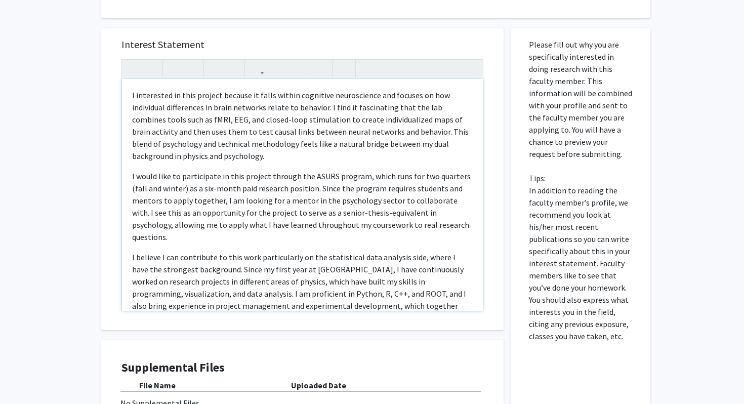
click at [134, 96] on p "I interested in this project because it falls within cognitive neuroscience and…" at bounding box center [302, 125] width 341 height 73
type textarea "<p>I'm interested in this project because it falls within cognitive neuroscienc…"
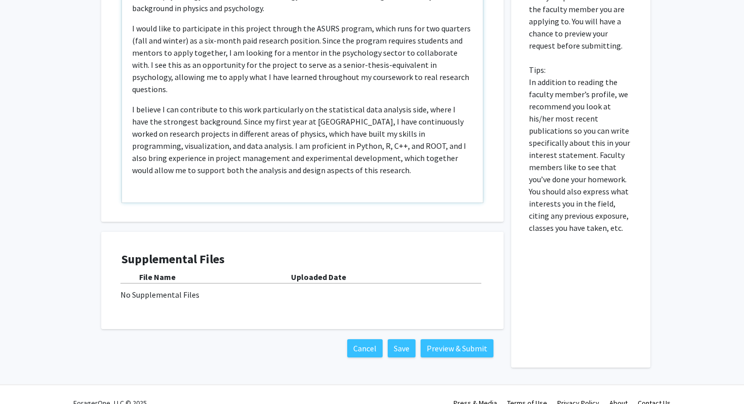
scroll to position [369, 0]
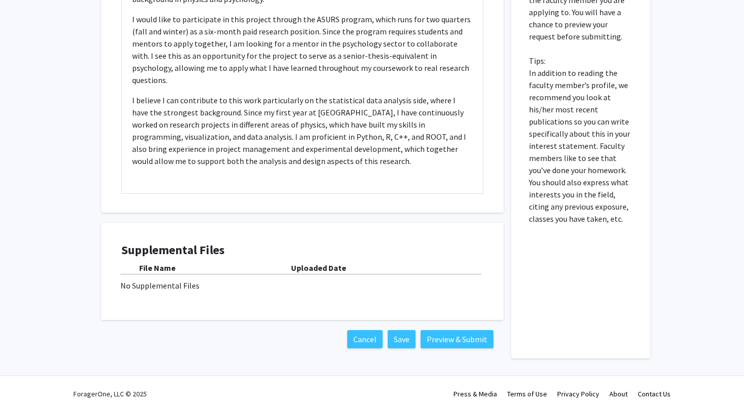
click at [168, 284] on div "No Supplemental Files" at bounding box center [302, 285] width 364 height 12
click at [407, 345] on button "Save" at bounding box center [402, 339] width 28 height 18
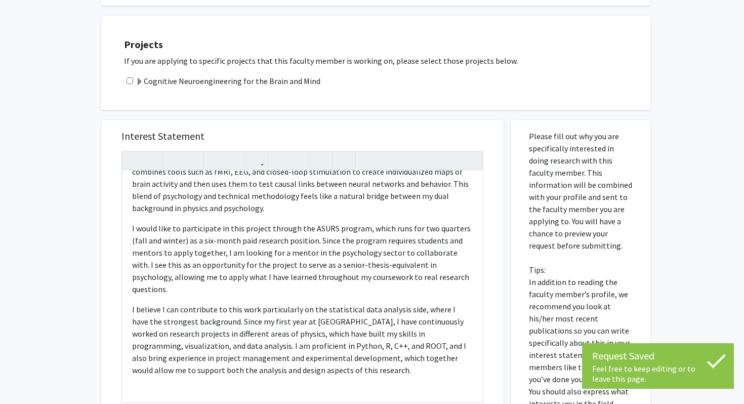
scroll to position [377, 0]
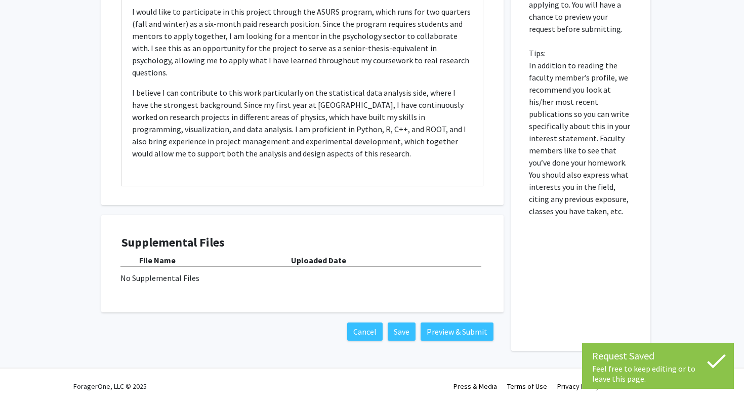
click at [175, 232] on div "Supplemental Files File Name Uploaded Date No Supplemental Files" at bounding box center [302, 263] width 382 height 77
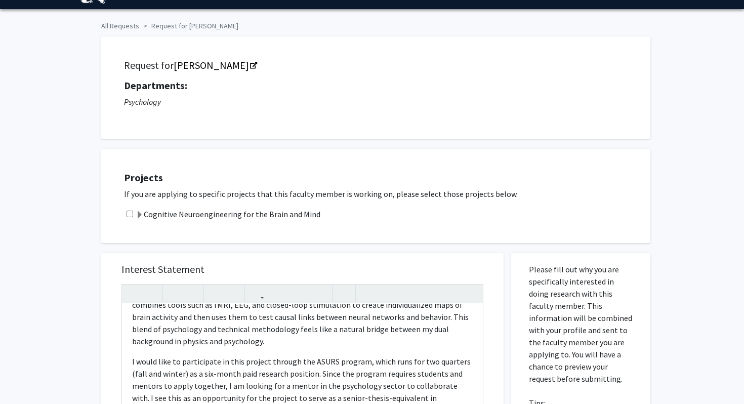
scroll to position [0, 0]
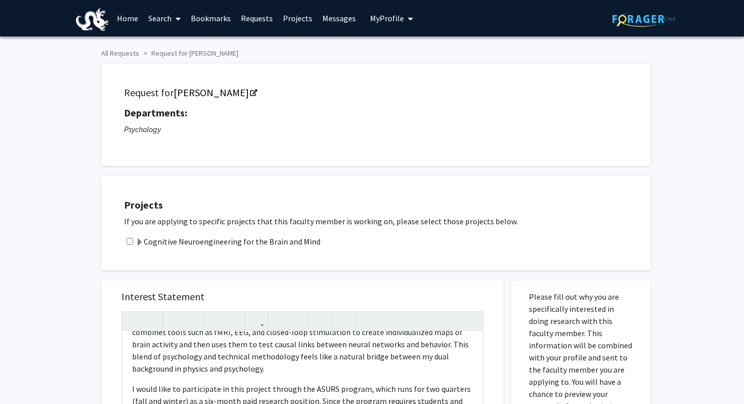
click at [130, 239] on input "checkbox" at bounding box center [130, 241] width 7 height 7
click at [131, 240] on input "checkbox" at bounding box center [130, 241] width 7 height 7
checkbox input "false"
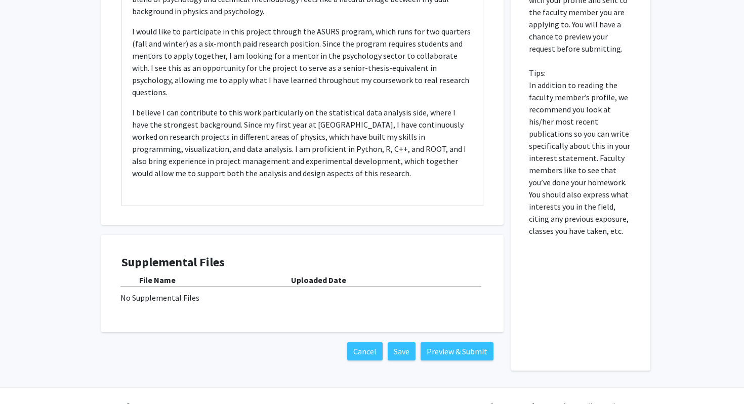
scroll to position [123, 0]
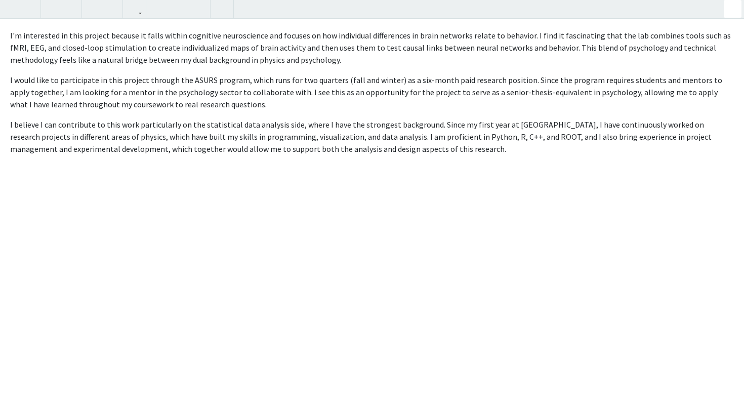
click at [474, 197] on div "I'm interested in this project because it falls within cognitive neuroscience a…" at bounding box center [372, 202] width 744 height 404
click at [732, 11] on div "All Requests Request for John Medaglia Request for John Medaglia Departments: P…" at bounding box center [372, 218] width 744 height 611
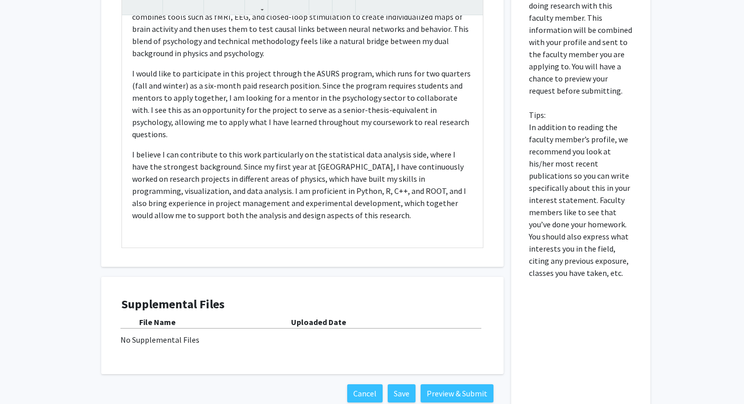
scroll to position [377, 0]
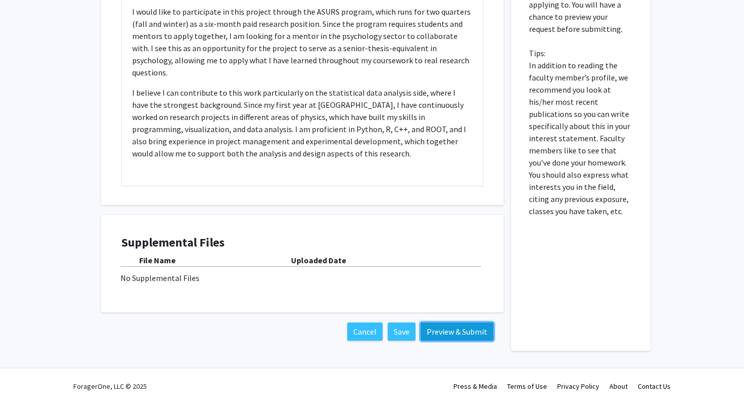
click at [459, 331] on button "Preview & Submit" at bounding box center [456, 331] width 73 height 18
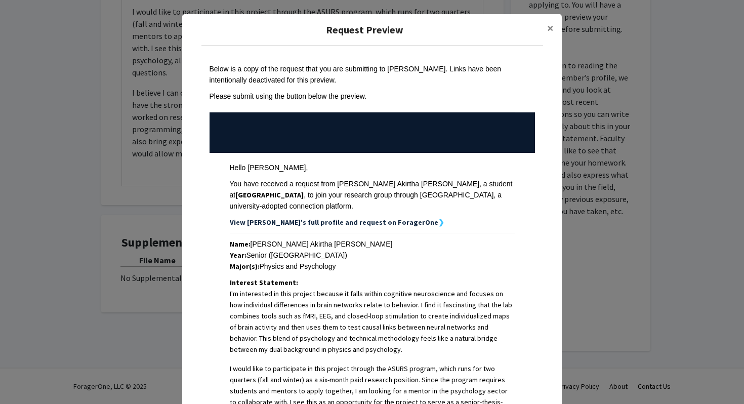
scroll to position [305, 0]
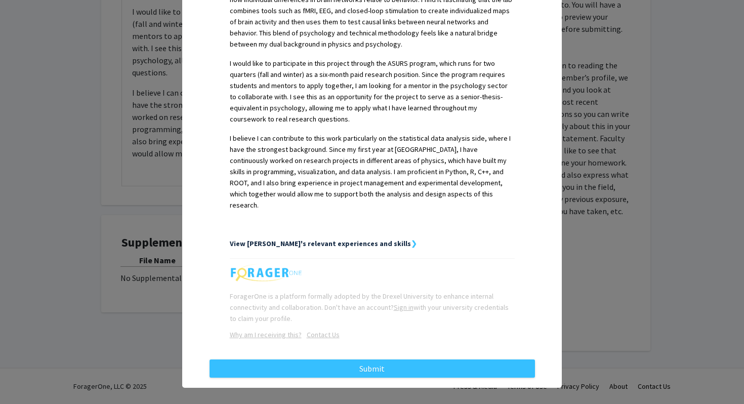
click at [395, 239] on strong "View [PERSON_NAME]'s relevant experiences and skills" at bounding box center [320, 243] width 181 height 9
click at [396, 239] on strong "View [PERSON_NAME]'s relevant experiences and skills" at bounding box center [320, 243] width 181 height 9
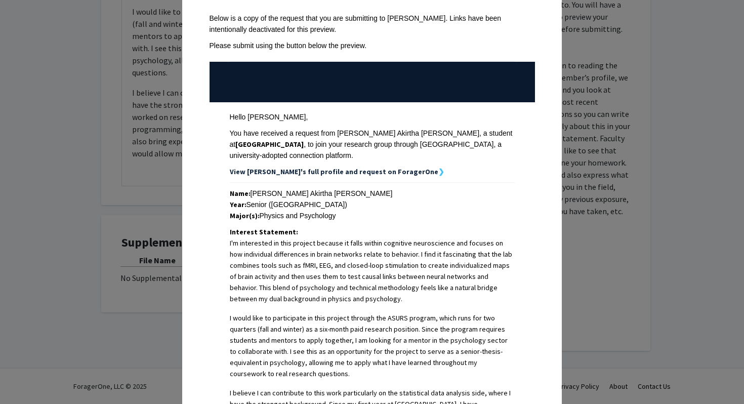
scroll to position [0, 0]
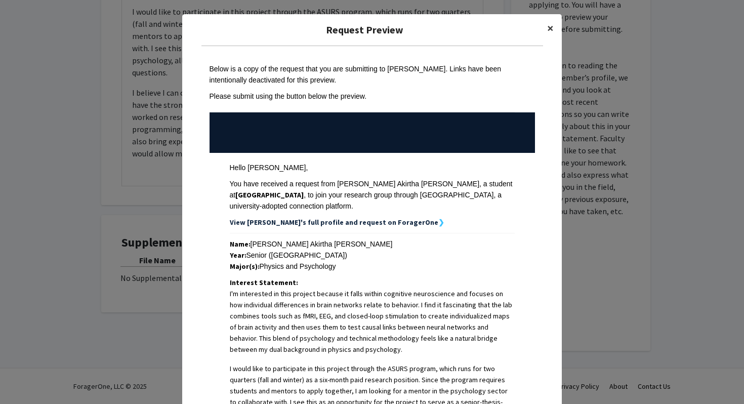
click at [547, 25] on span "×" at bounding box center [550, 28] width 7 height 16
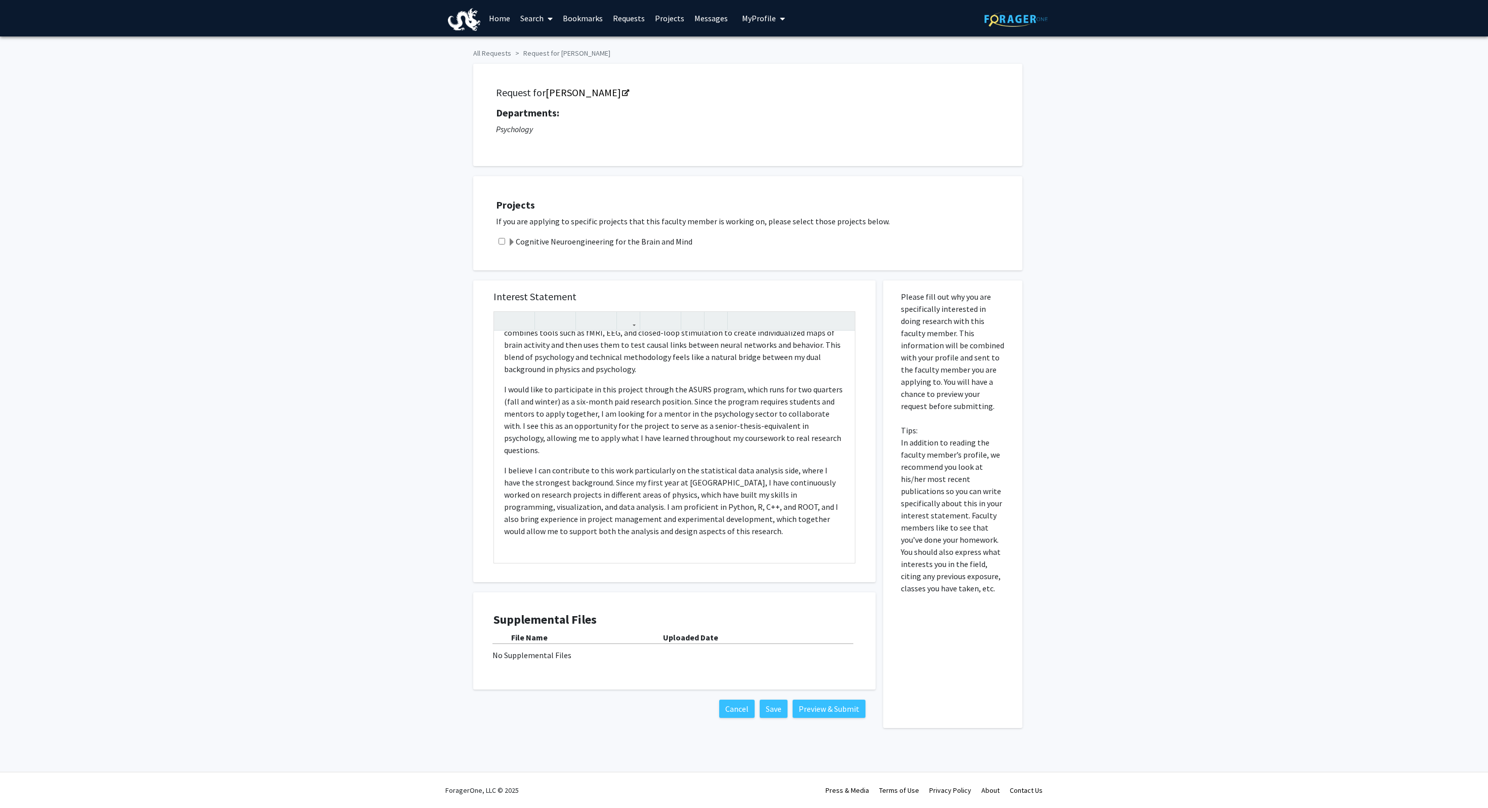
click at [743, 300] on div "All Requests Request for John Medaglia Request for John Medaglia Departments: P…" at bounding box center [744, 393] width 1488 height 714
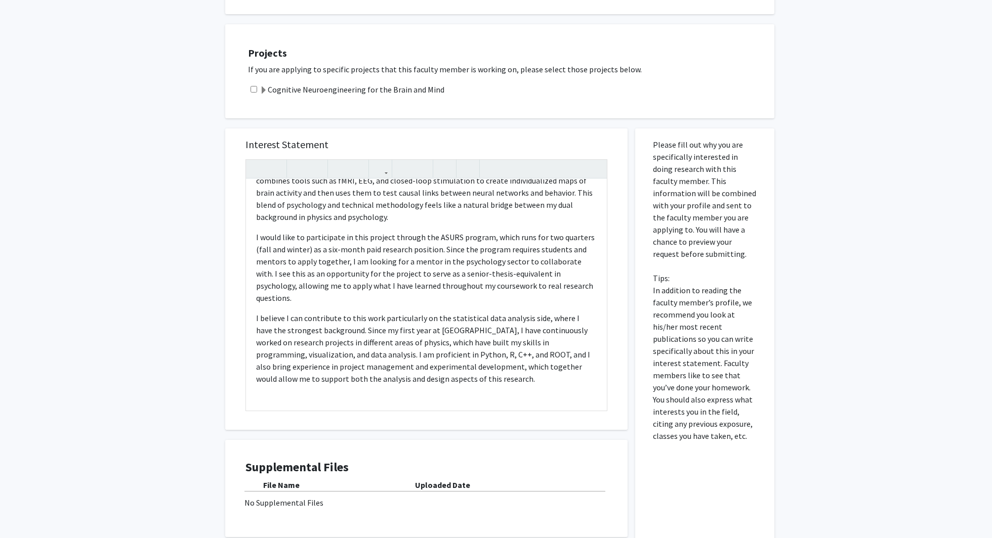
scroll to position [242, 0]
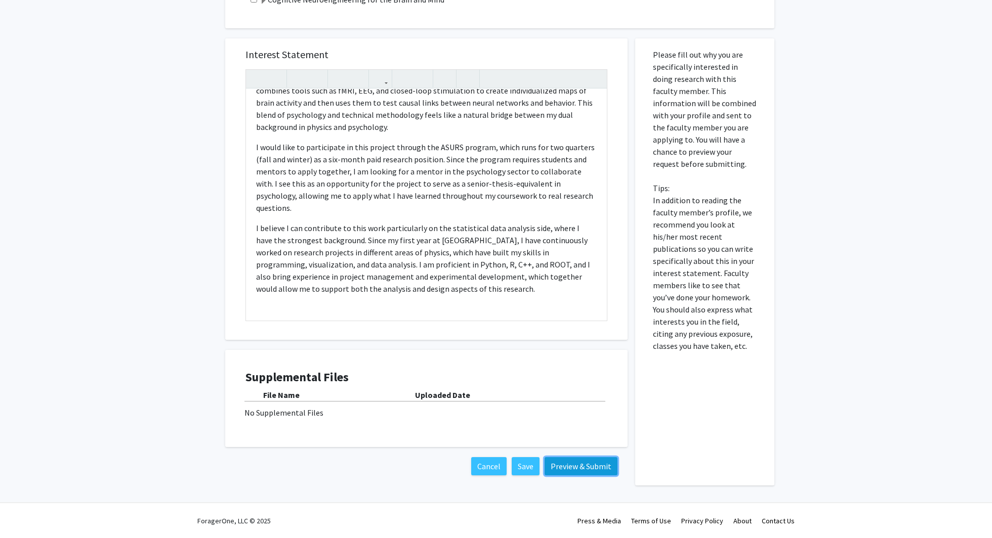
click at [586, 403] on button "Preview & Submit" at bounding box center [580, 466] width 73 height 18
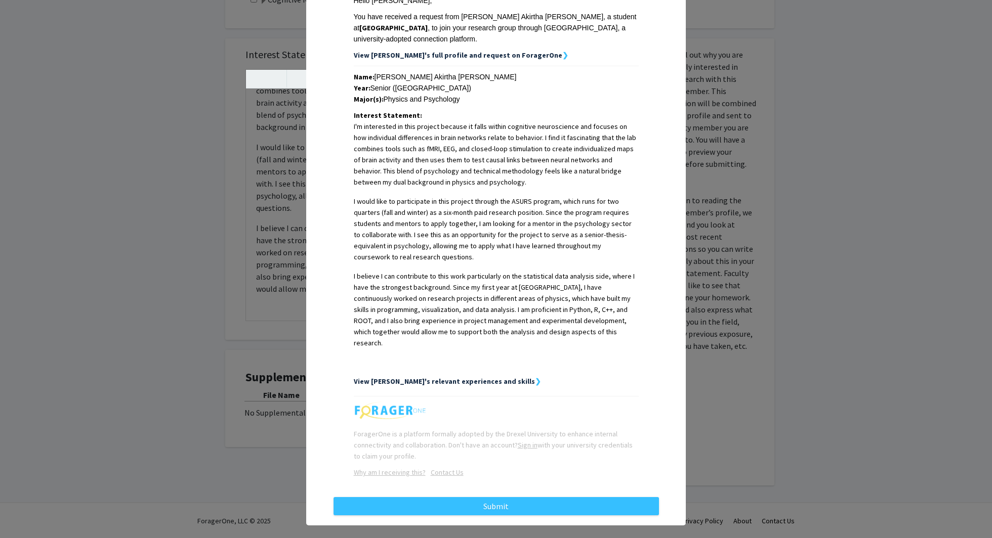
scroll to position [0, 0]
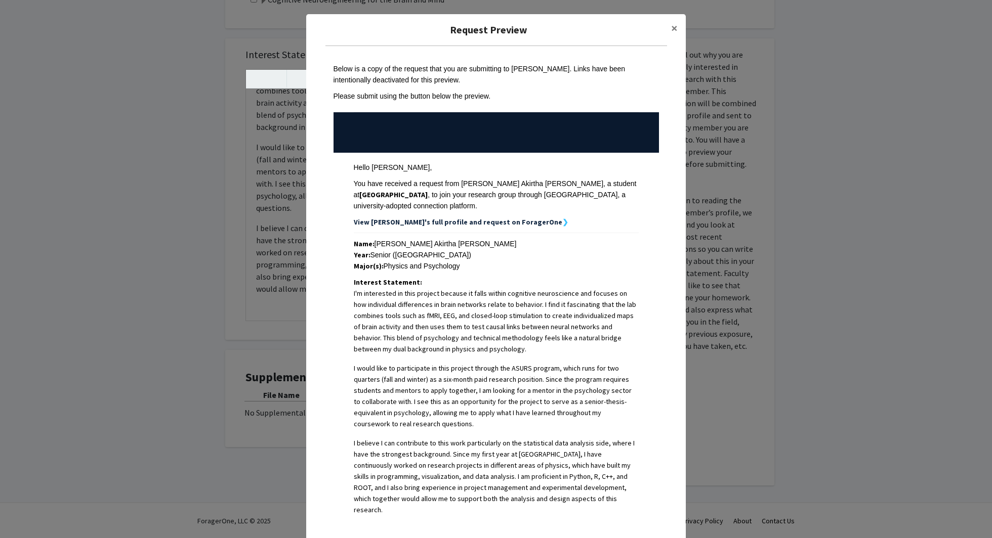
click at [395, 91] on div "Please submit using the button below the preview." at bounding box center [495, 96] width 325 height 11
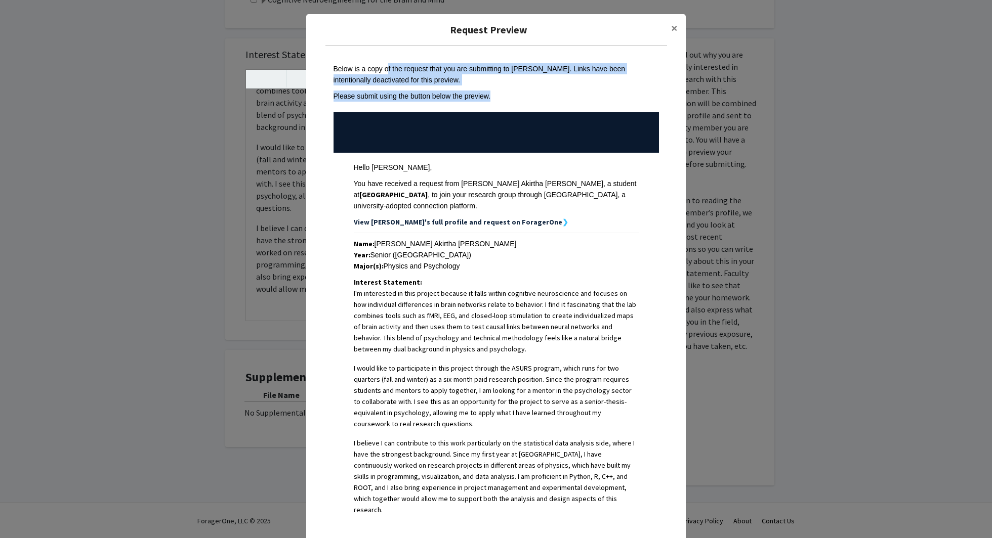
drag, startPoint x: 384, startPoint y: 71, endPoint x: 402, endPoint y: 136, distance: 67.1
click at [402, 136] on td "Below is a copy of the request that you are submitting to John Medaglia. Links …" at bounding box center [495, 354] width 325 height 600
click at [402, 136] on td at bounding box center [495, 132] width 325 height 40
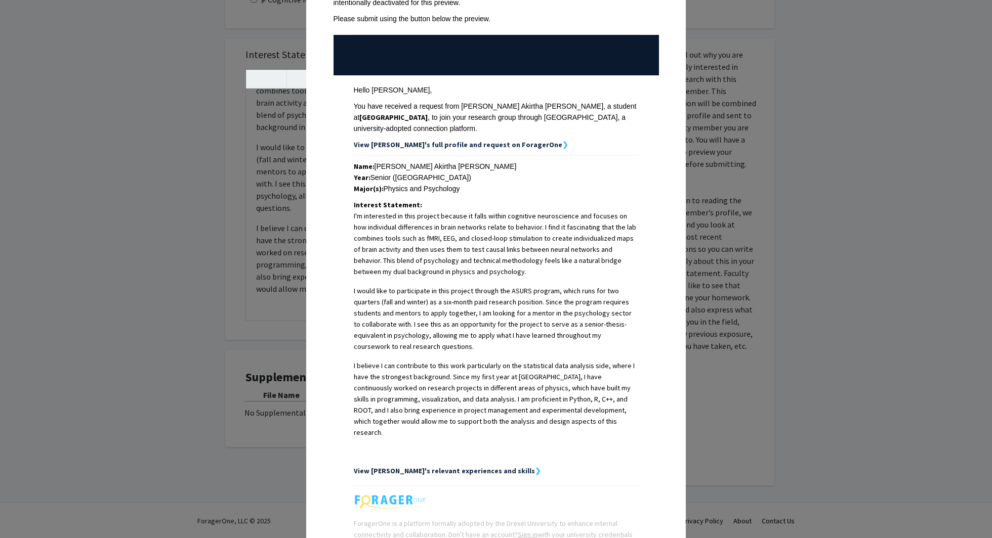
scroll to position [167, 0]
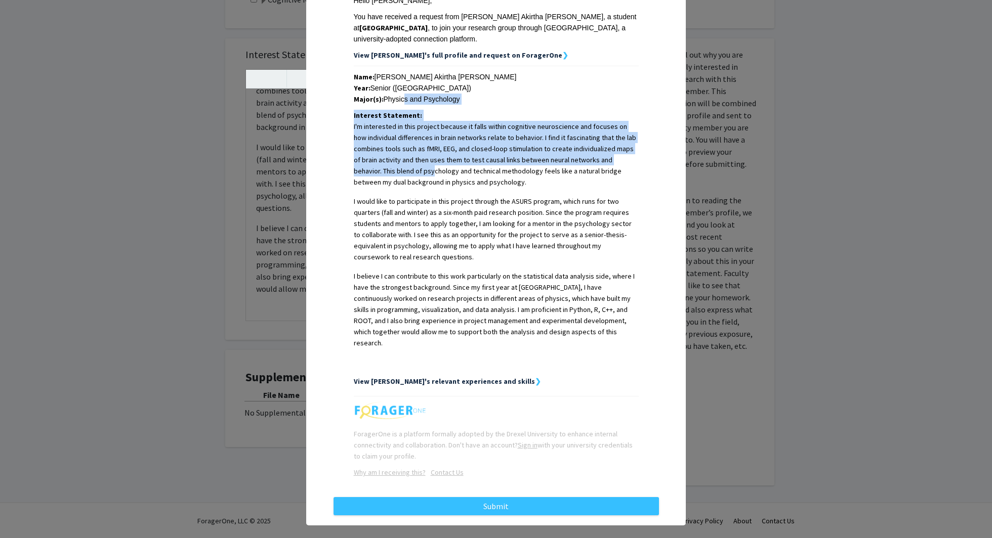
drag, startPoint x: 402, startPoint y: 102, endPoint x: 402, endPoint y: 177, distance: 74.9
click at [402, 177] on div "Name: Lourdes Akirtha Stephen Raj Year: Senior (Drexel University) Major(s): Ph…" at bounding box center [496, 229] width 285 height 316
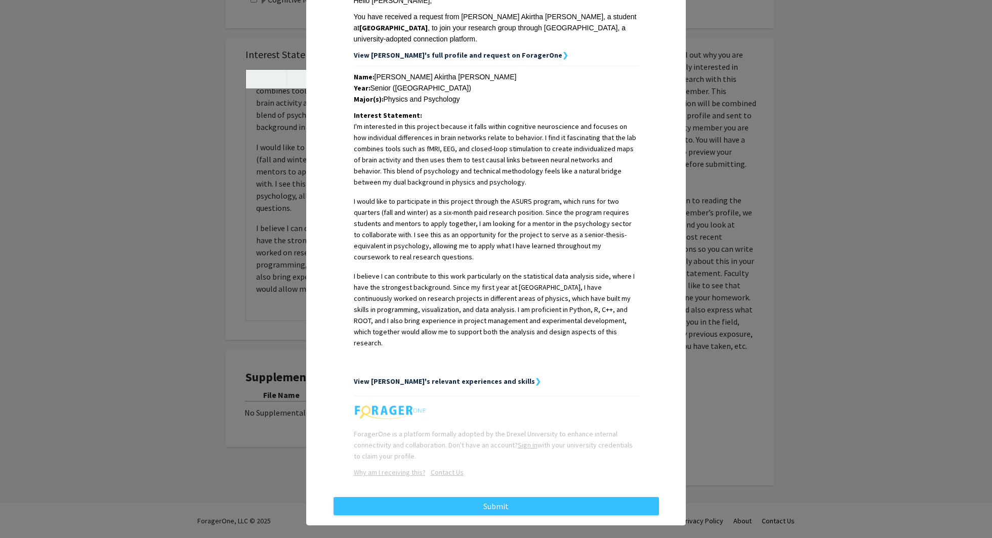
click at [431, 172] on p "I'm interested in this project because it falls within cognitive neuroscience a…" at bounding box center [496, 154] width 285 height 67
click at [428, 333] on p "I believe I can contribute to this work particularly on the statistical data an…" at bounding box center [496, 310] width 285 height 78
click at [460, 377] on strong "View [PERSON_NAME]'s relevant experiences and skills" at bounding box center [444, 381] width 181 height 9
click at [497, 377] on strong "View [PERSON_NAME]'s relevant experiences and skills" at bounding box center [444, 381] width 181 height 9
click at [453, 403] on div "ForagerOne is a platform formally adopted by the Drexel University to enhance i…" at bounding box center [496, 445] width 285 height 33
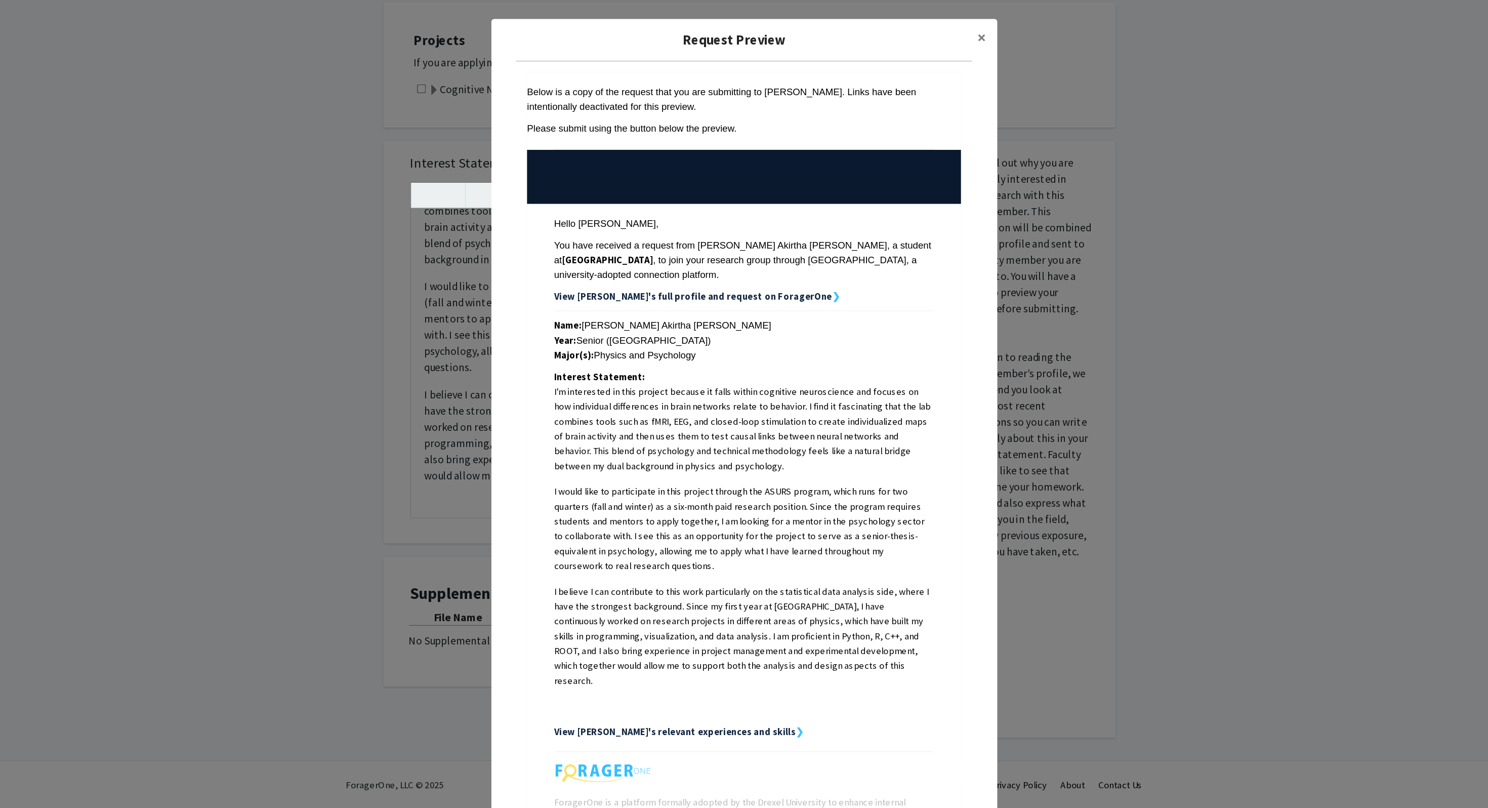
scroll to position [39, 0]
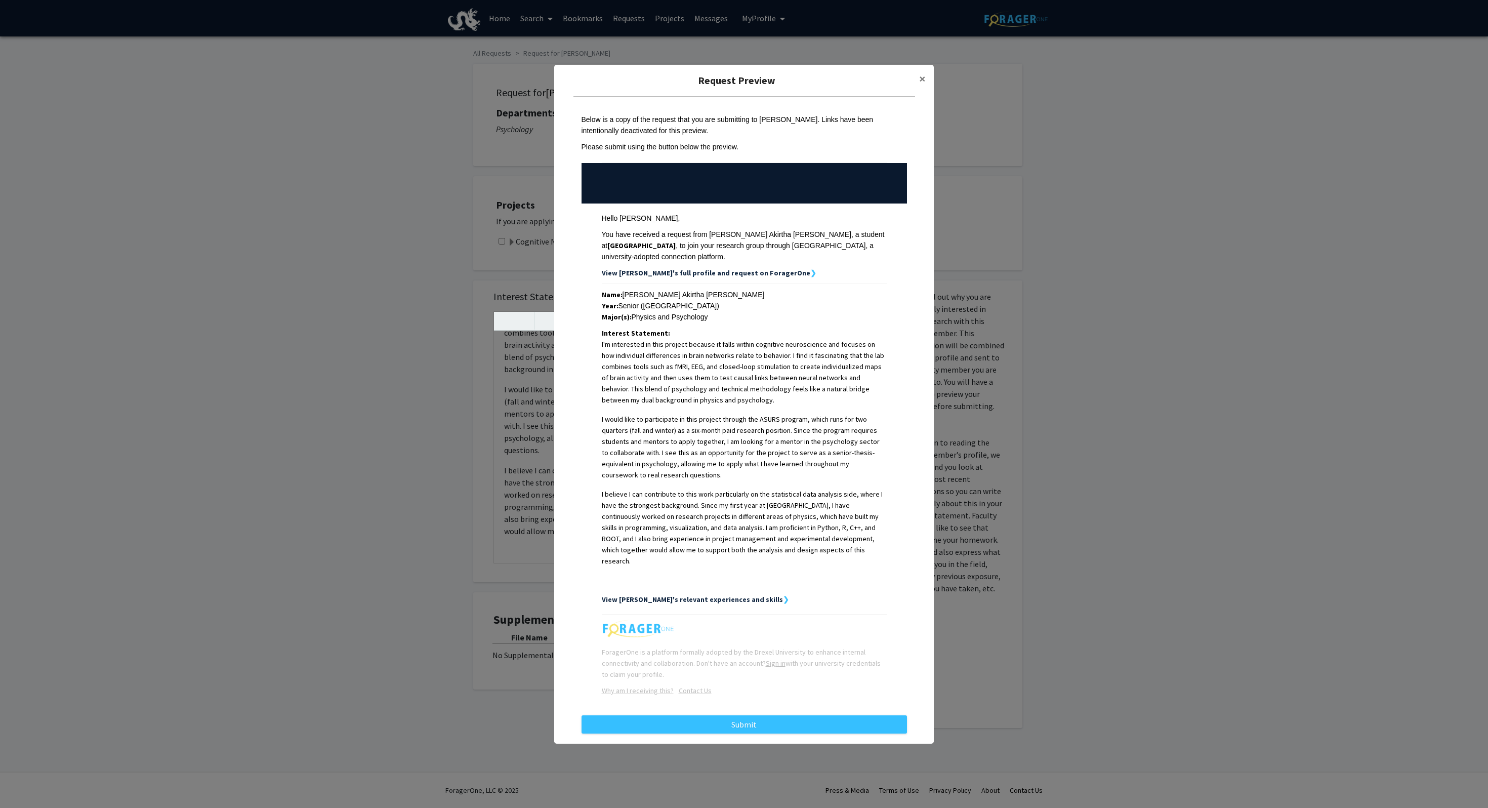
click at [743, 403] on div "Request Preview × Below is a copy of the request that you are submitting to Joh…" at bounding box center [744, 404] width 1488 height 808
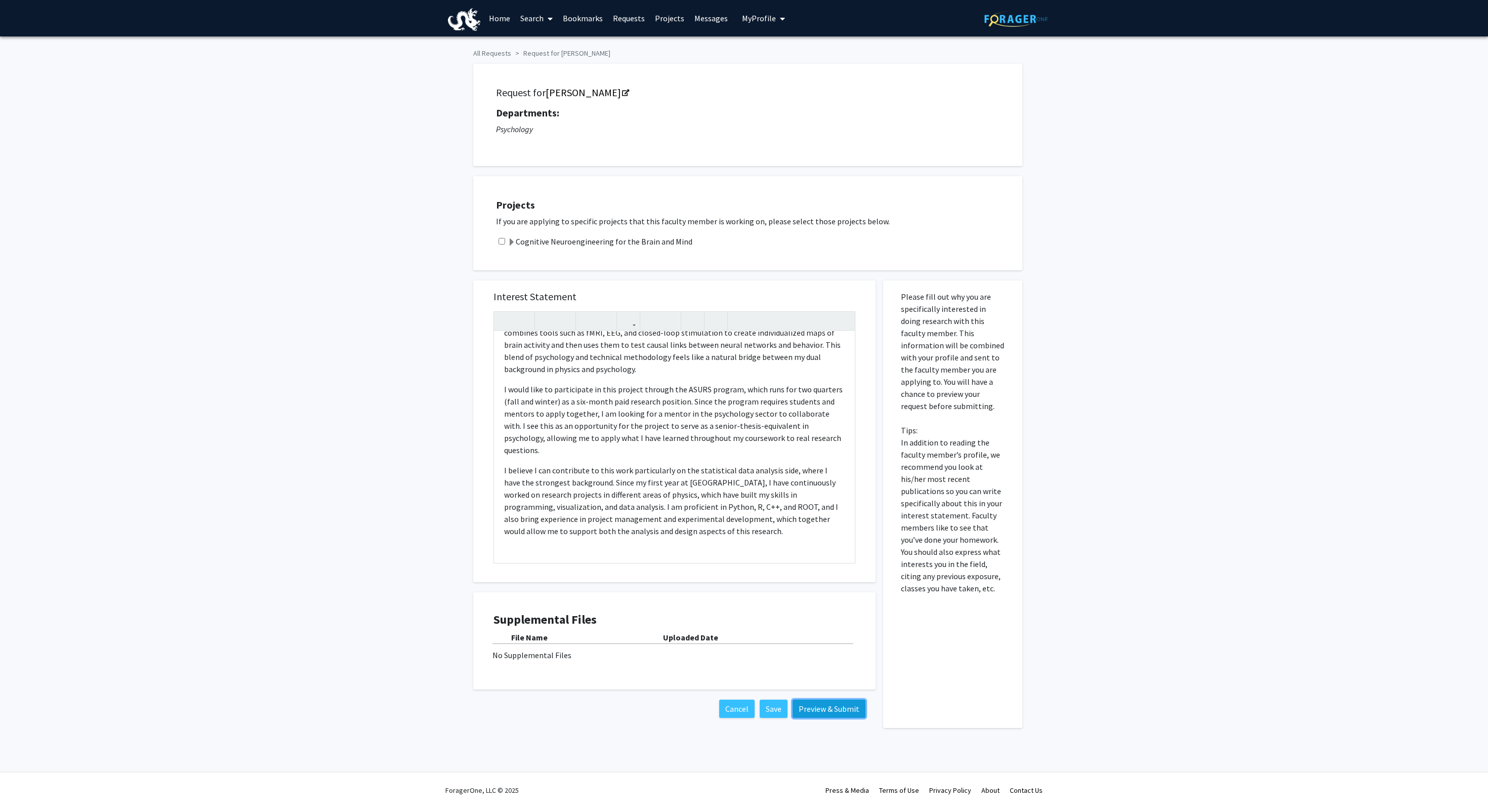
click at [743, 403] on button "Preview & Submit" at bounding box center [828, 708] width 73 height 18
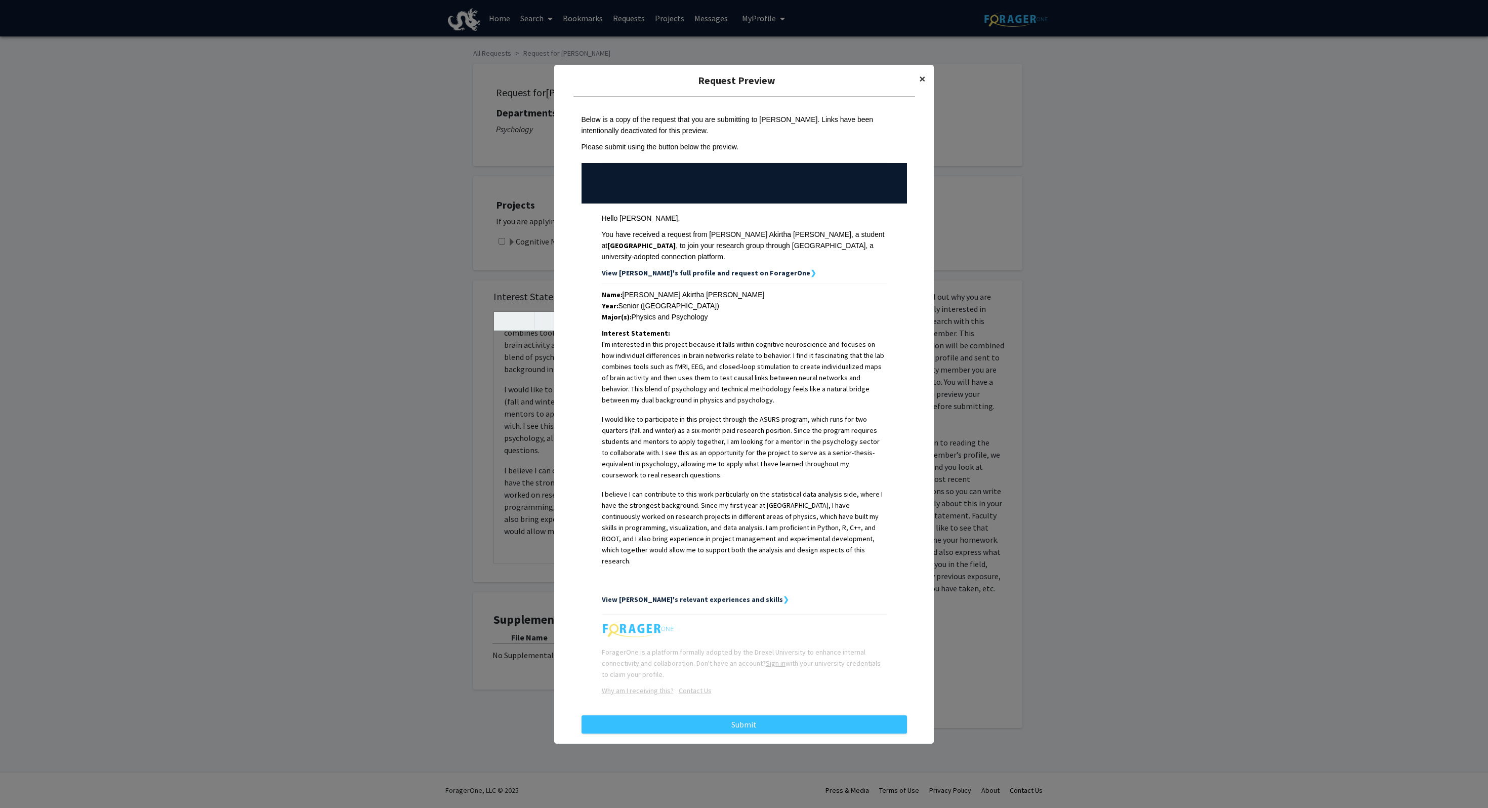
click at [743, 87] on button "×" at bounding box center [922, 79] width 23 height 28
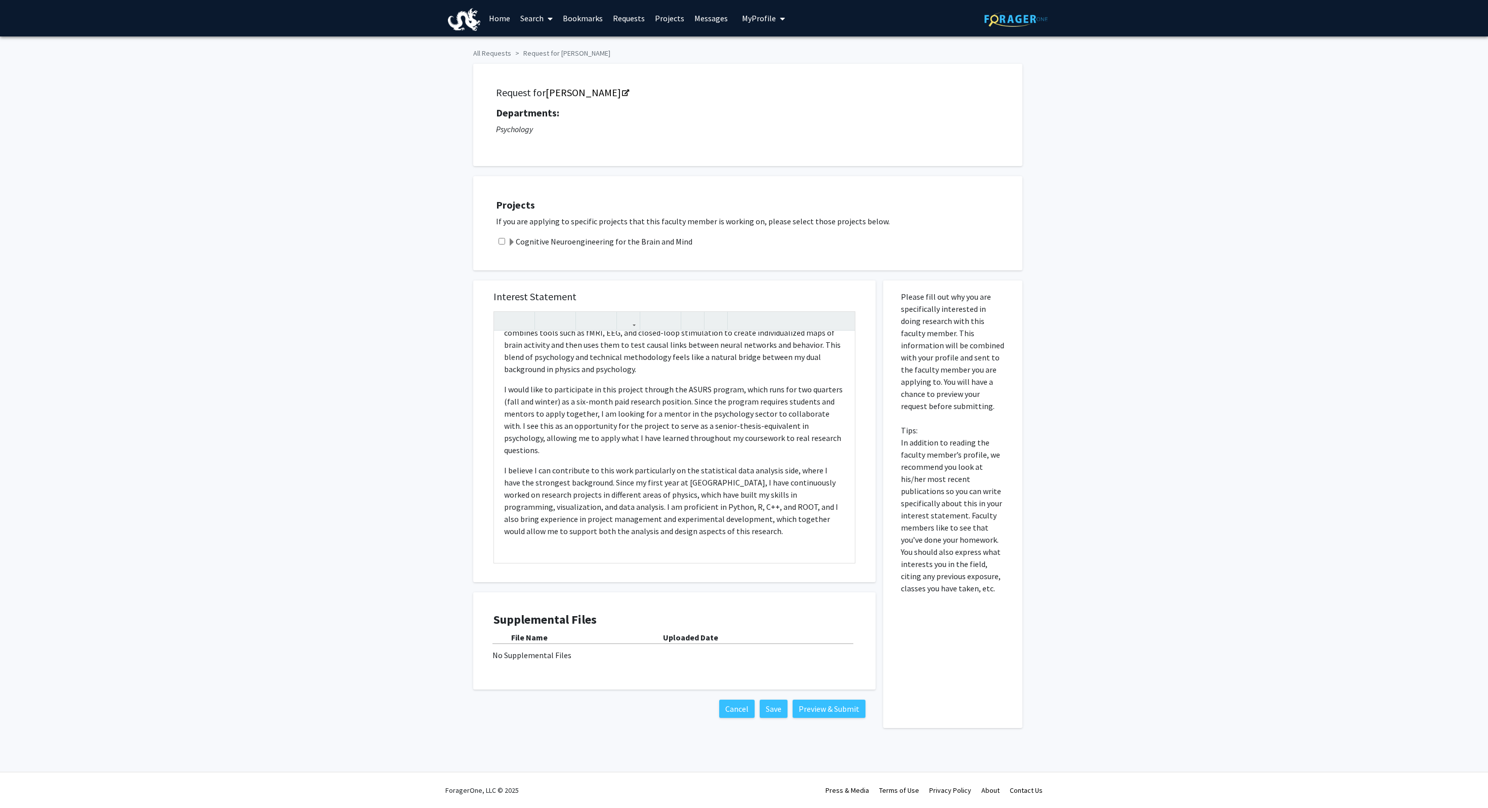
click at [743, 403] on div "Cancel Save Preview & Submit" at bounding box center [674, 708] width 402 height 38
click at [743, 403] on button "Save" at bounding box center [774, 708] width 28 height 18
click at [743, 403] on div "Feel free to keep editing or to leave this page." at bounding box center [1402, 777] width 132 height 20
click at [743, 403] on button "Save" at bounding box center [774, 708] width 28 height 18
